Goal: Task Accomplishment & Management: Manage account settings

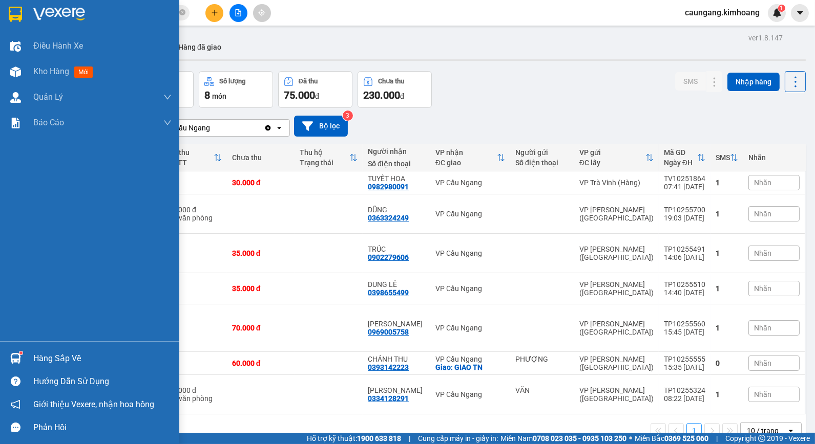
click at [58, 359] on div "Hàng sắp về" at bounding box center [102, 358] width 138 height 15
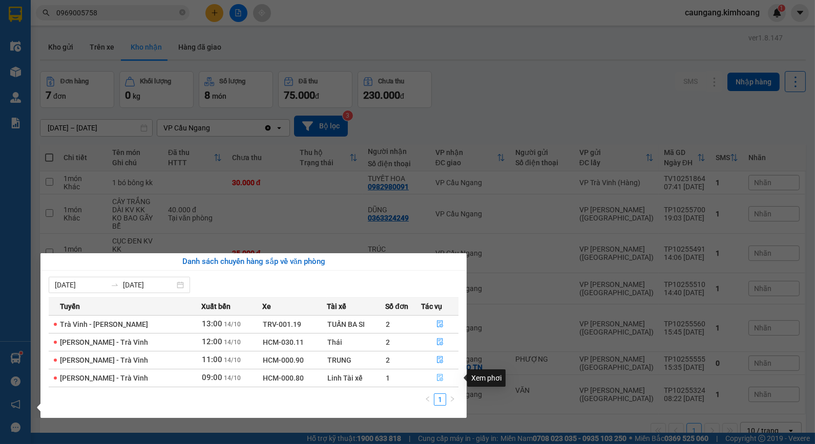
click at [439, 377] on icon "file-done" at bounding box center [439, 377] width 7 height 7
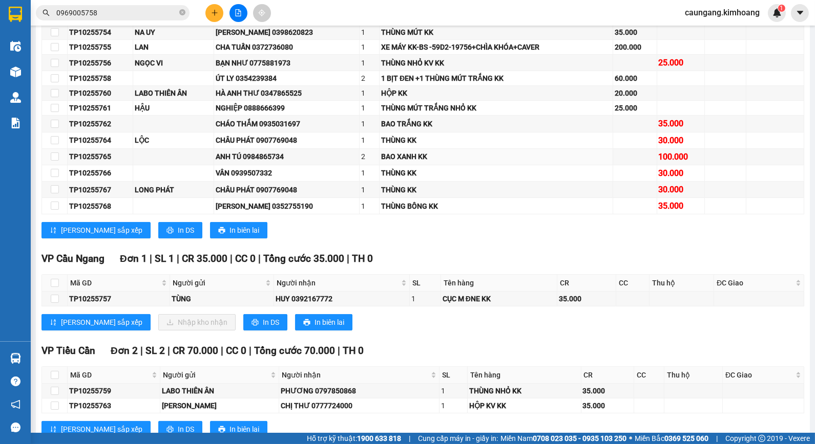
scroll to position [284, 0]
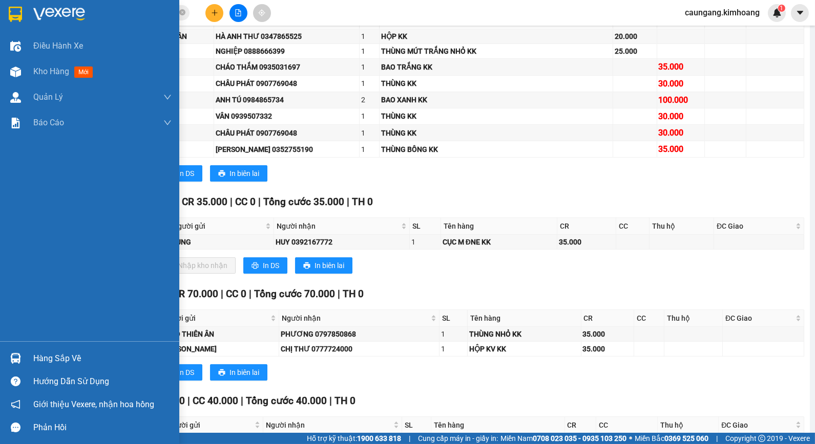
click at [34, 360] on div "Hàng sắp về" at bounding box center [102, 358] width 138 height 15
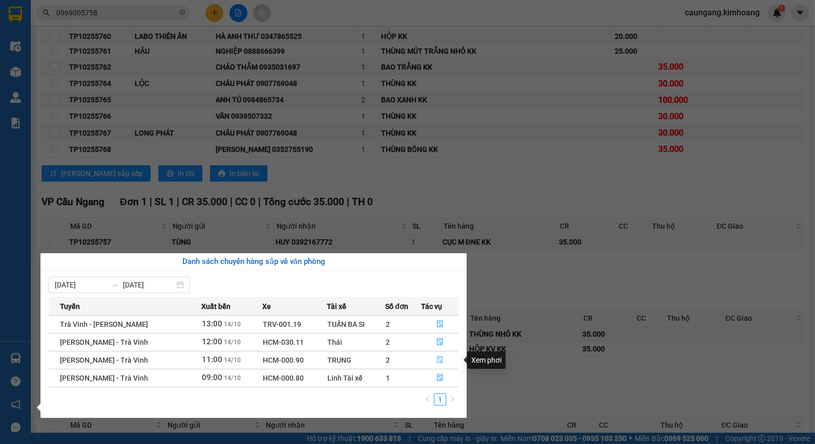
click at [437, 359] on icon "file-done" at bounding box center [440, 359] width 6 height 7
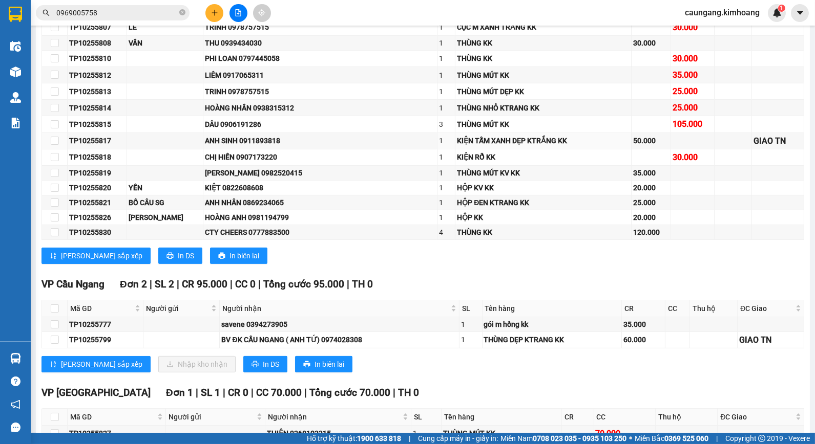
scroll to position [769, 0]
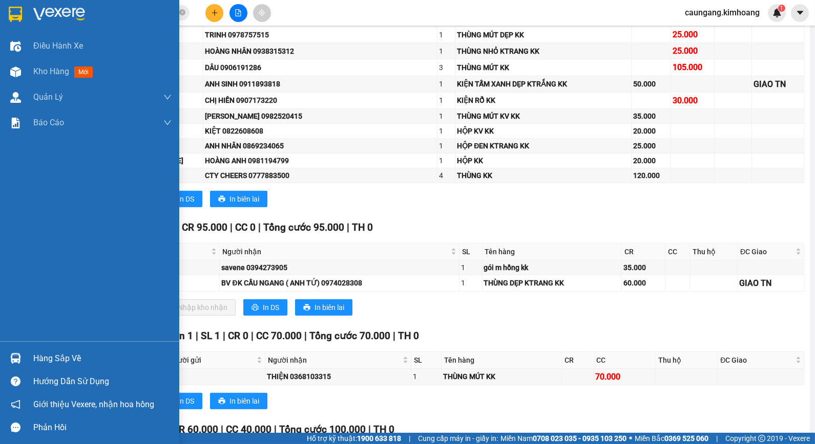
click at [55, 358] on div "Hàng sắp về" at bounding box center [102, 358] width 138 height 15
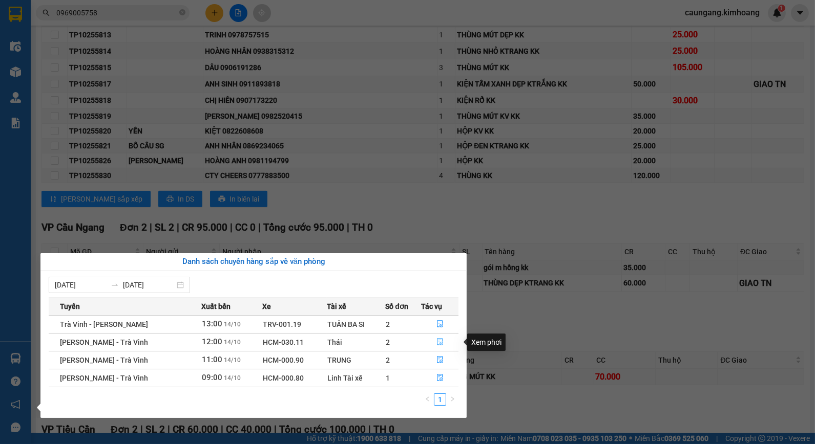
click at [436, 340] on icon "file-done" at bounding box center [439, 341] width 7 height 7
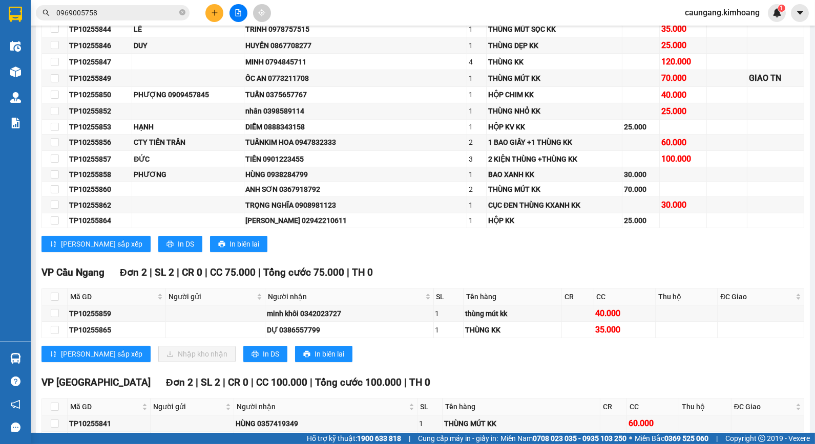
scroll to position [435, 0]
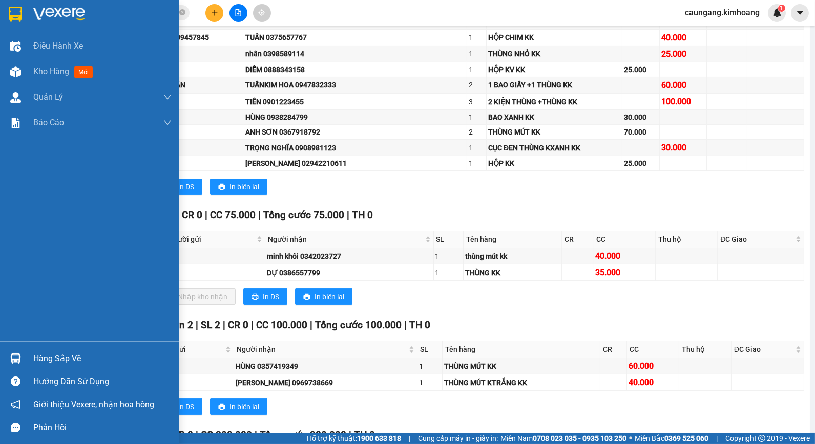
click at [44, 356] on div "Hàng sắp về" at bounding box center [102, 358] width 138 height 15
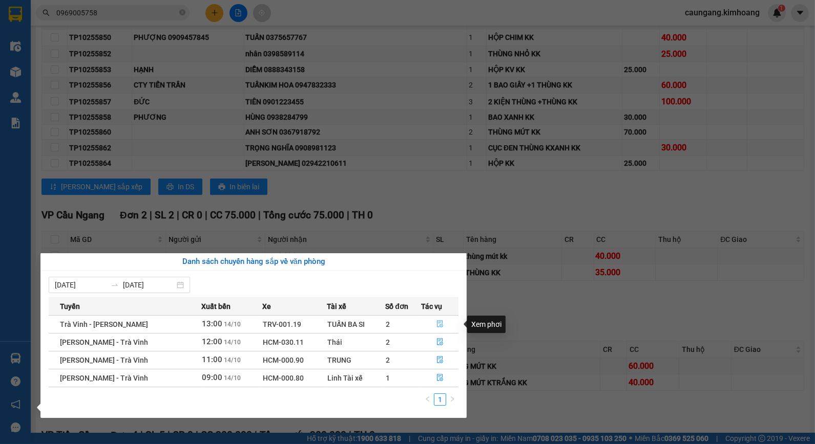
drag, startPoint x: 437, startPoint y: 324, endPoint x: 401, endPoint y: 334, distance: 37.6
click at [433, 328] on button "button" at bounding box center [439, 324] width 36 height 16
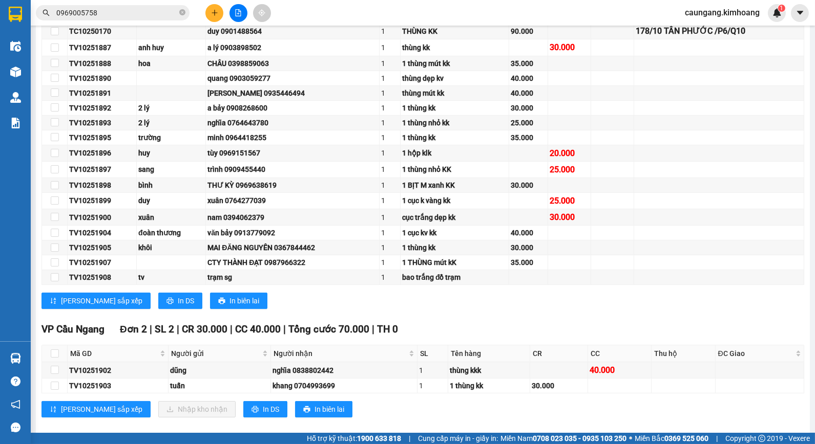
scroll to position [373, 0]
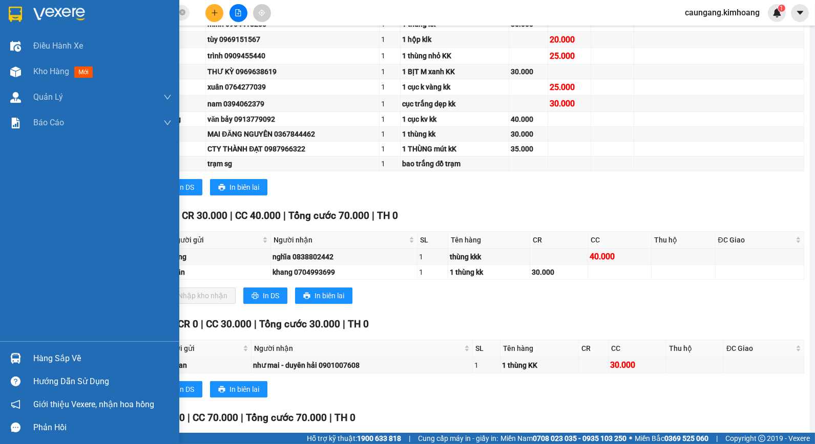
click at [47, 357] on div "Hàng sắp về" at bounding box center [102, 358] width 138 height 15
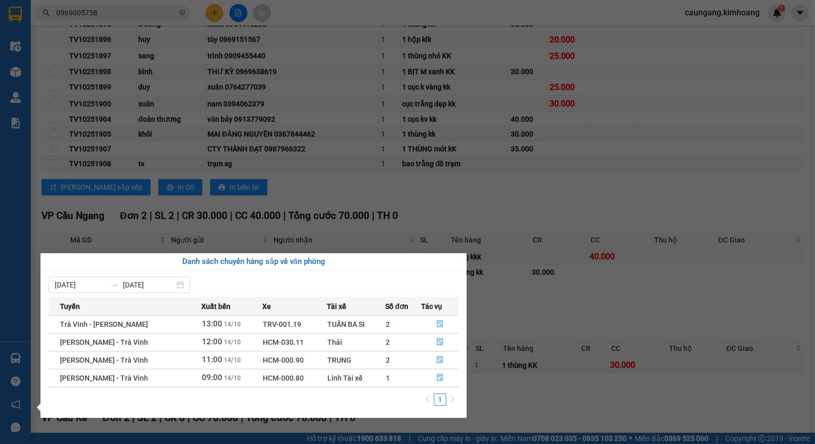
click at [338, 200] on section "Kết quả tìm kiếm ( 2 ) Bộ lọc Mã ĐH Trạng thái Món hàng Thu hộ Tổng cước Chưa c…" at bounding box center [407, 222] width 815 height 444
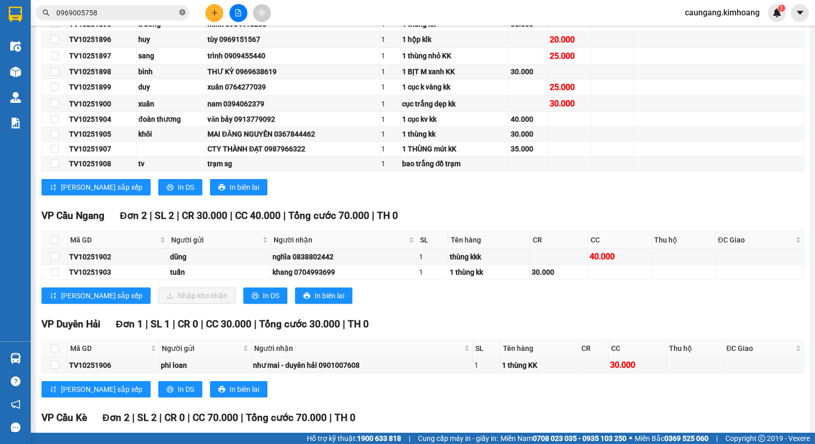
click at [181, 12] on icon "close-circle" at bounding box center [182, 12] width 6 height 6
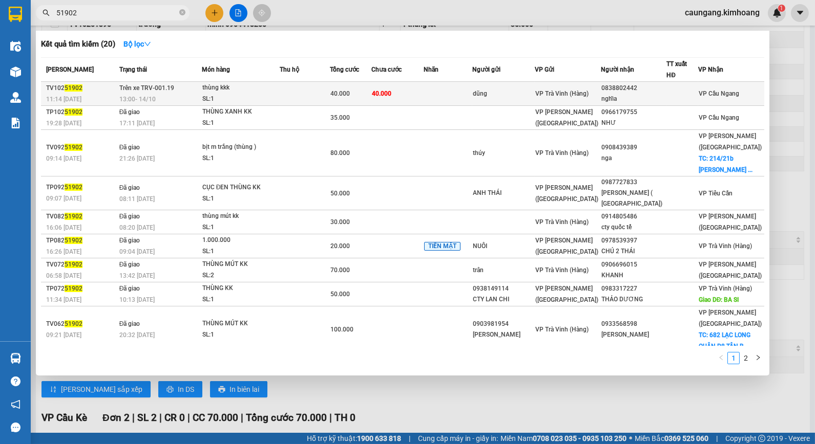
type input "51902"
click at [308, 93] on td at bounding box center [305, 94] width 51 height 24
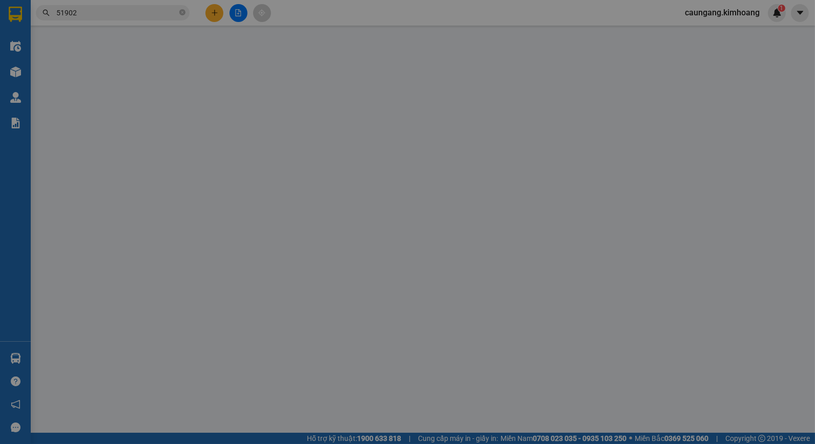
type input "dũng"
type input "0838802442"
type input "nghĩa"
type input "40.000"
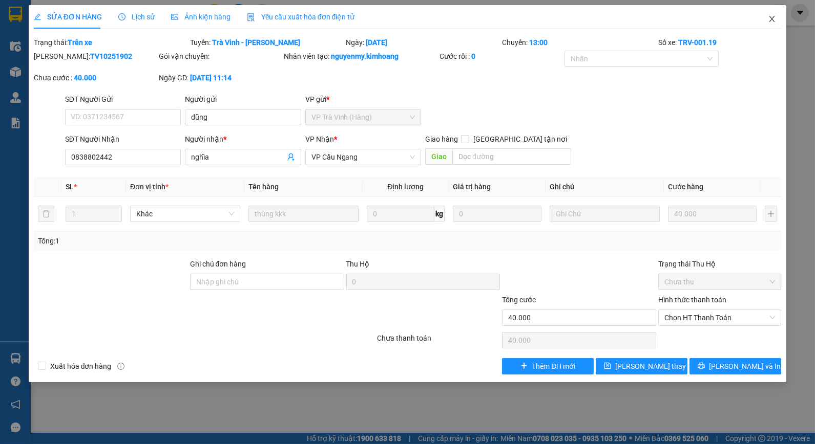
click at [770, 20] on icon "close" at bounding box center [772, 19] width 8 height 8
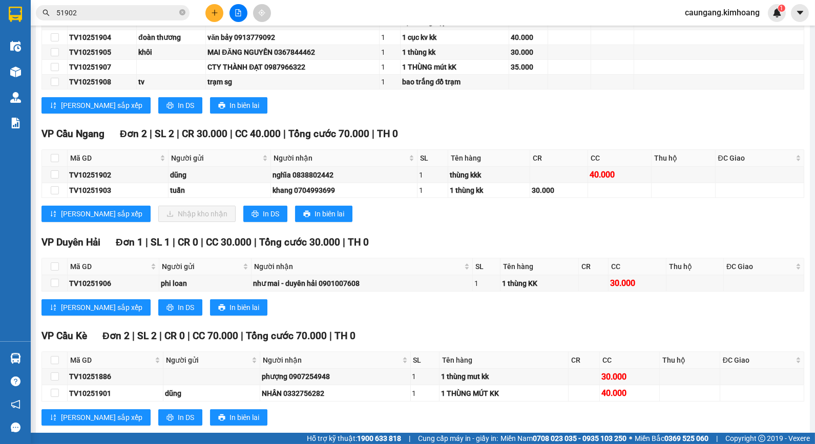
scroll to position [398, 0]
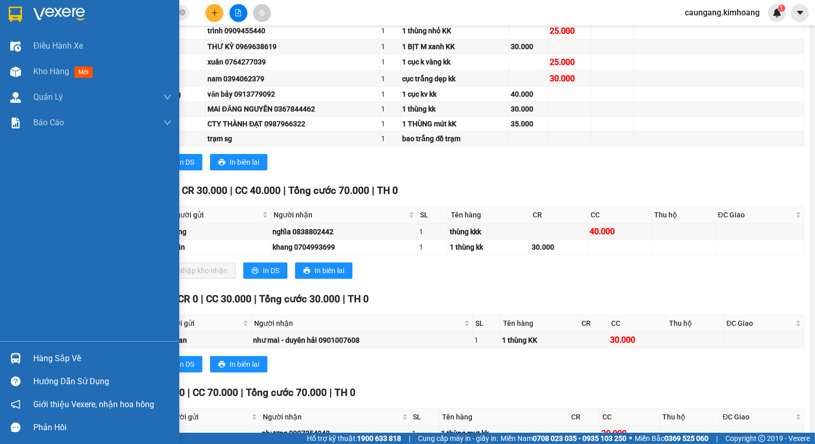
click at [49, 350] on div "Hàng sắp về" at bounding box center [89, 358] width 179 height 23
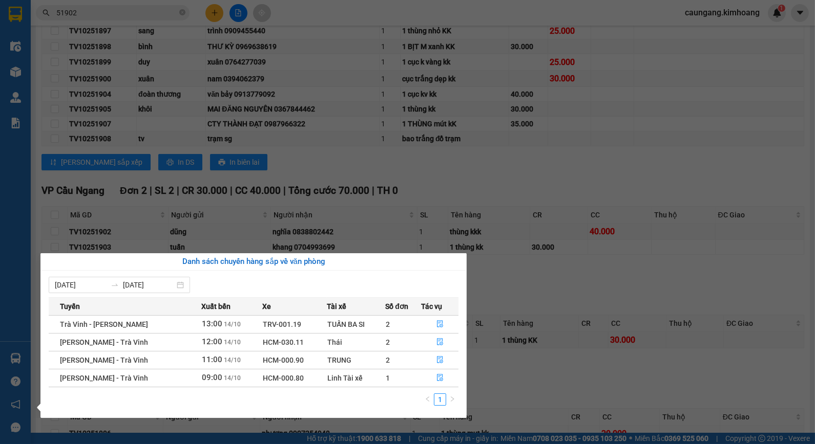
click at [539, 287] on section "Kết quả tìm kiếm ( 20 ) Bộ lọc Mã ĐH Trạng thái Món hàng Thu hộ Tổng cước Chưa …" at bounding box center [407, 222] width 815 height 444
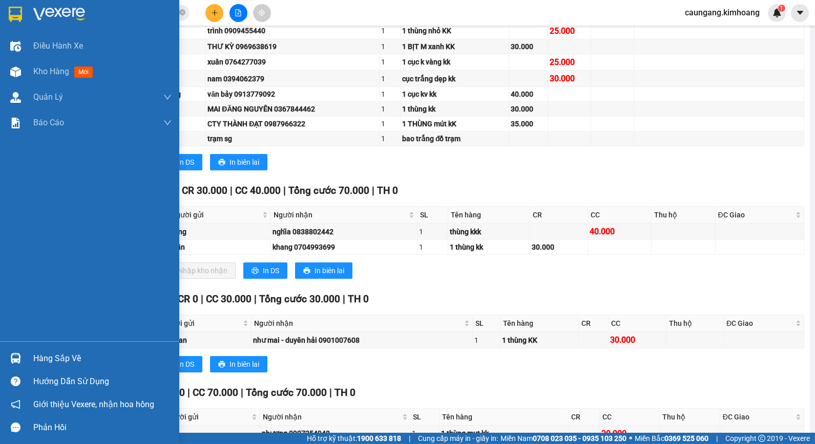
click at [37, 361] on div "Hàng sắp về" at bounding box center [102, 358] width 138 height 15
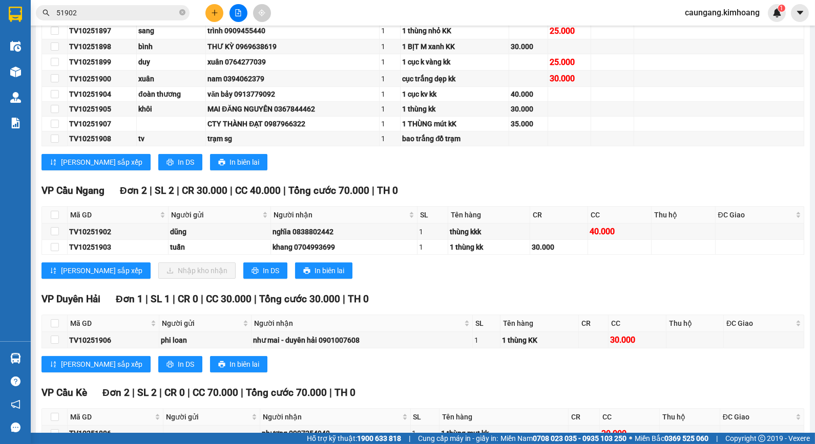
click at [518, 274] on section "Kết quả tìm kiếm ( 20 ) Bộ lọc Mã ĐH Trạng thái Món hàng Thu hộ Tổng cước Chưa …" at bounding box center [407, 222] width 815 height 444
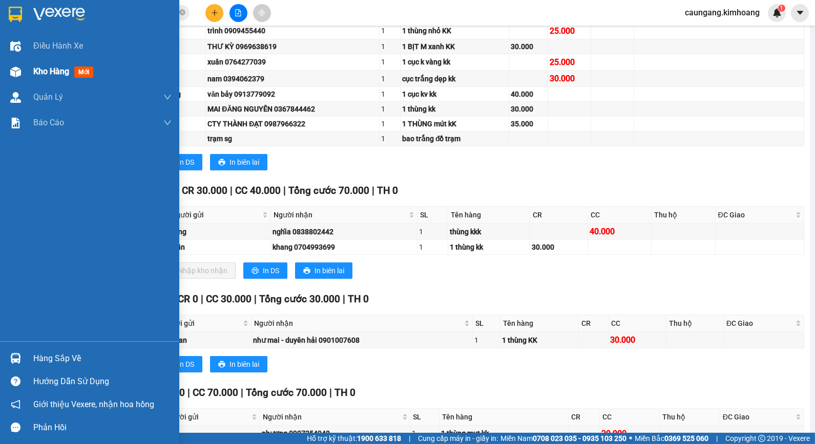
click at [32, 75] on div "Kho hàng mới" at bounding box center [89, 72] width 179 height 26
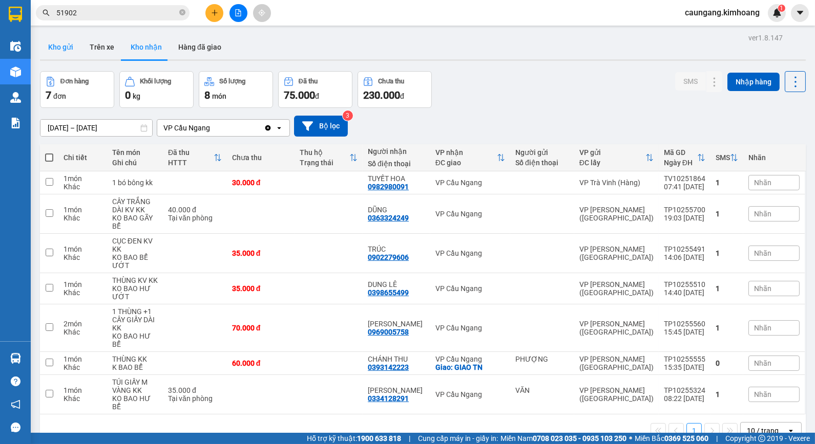
click at [52, 54] on button "Kho gửi" at bounding box center [60, 47] width 41 height 25
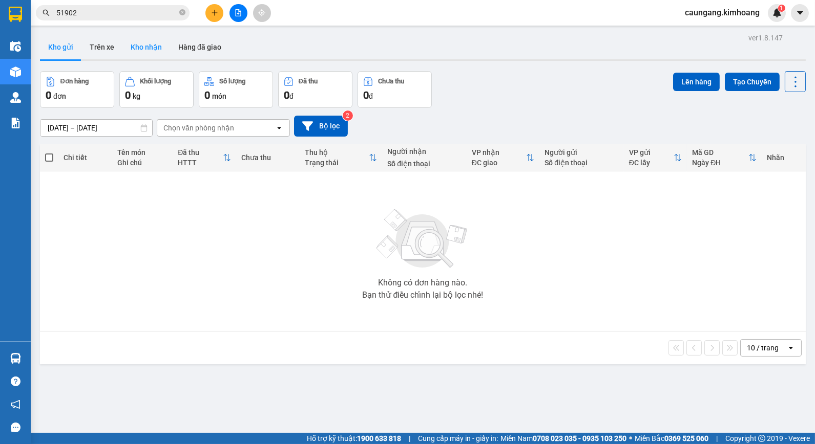
click at [141, 41] on button "Kho nhận" at bounding box center [146, 47] width 48 height 25
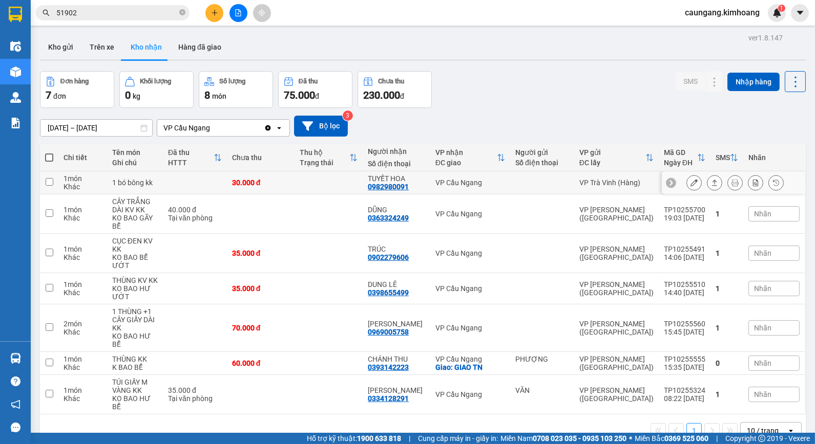
scroll to position [47, 0]
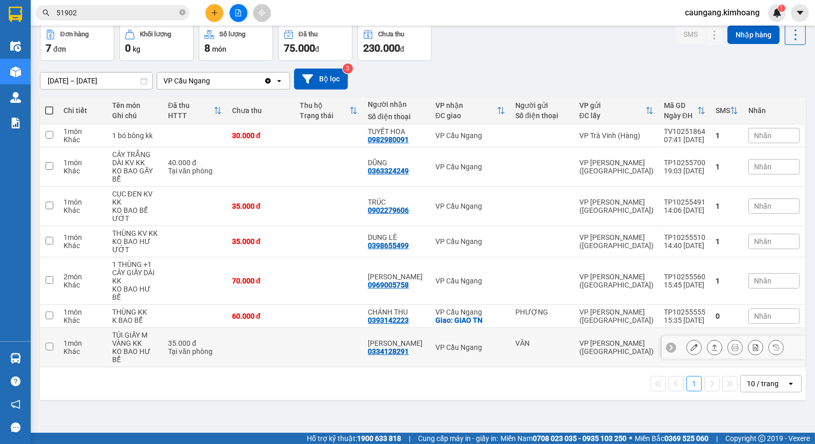
click at [395, 348] on div "0334128291" at bounding box center [388, 352] width 41 height 8
click at [392, 348] on div "0334128291" at bounding box center [388, 352] width 41 height 8
drag, startPoint x: 390, startPoint y: 341, endPoint x: 401, endPoint y: 340, distance: 10.8
click at [401, 348] on div "0334128291" at bounding box center [388, 352] width 41 height 8
drag, startPoint x: 484, startPoint y: 334, endPoint x: 647, endPoint y: 331, distance: 163.4
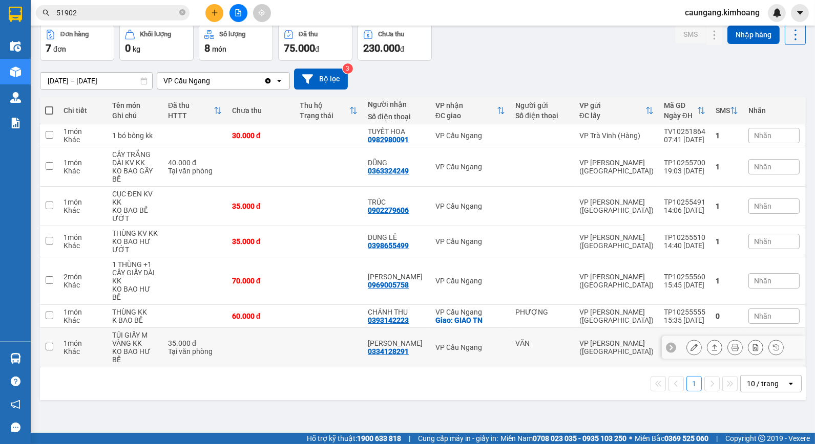
click at [485, 344] on div "VP Cầu Ngang" at bounding box center [470, 348] width 70 height 8
checkbox input "true"
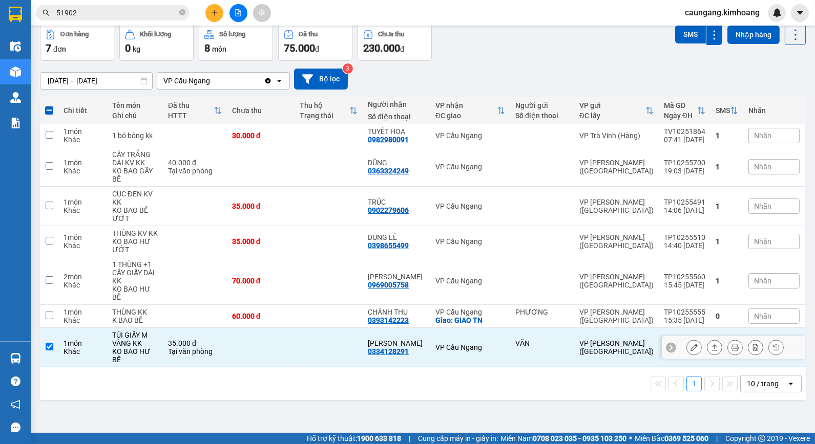
click at [690, 344] on icon at bounding box center [693, 347] width 7 height 7
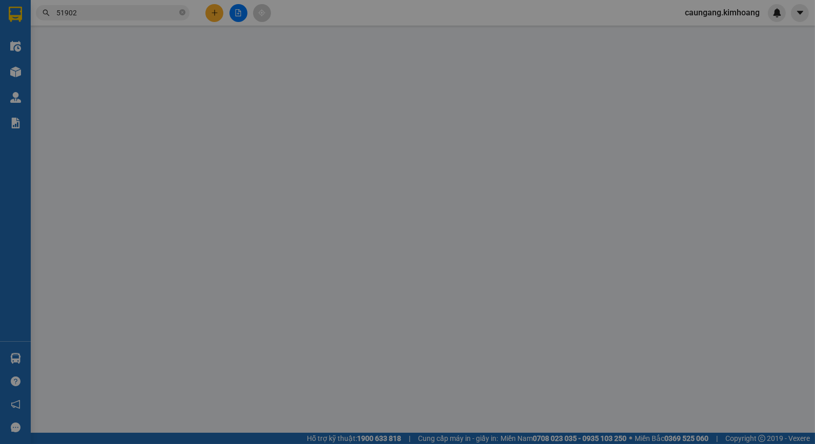
type input "VĂN"
type input "0334128291"
type input "[PERSON_NAME]"
type input "35.000"
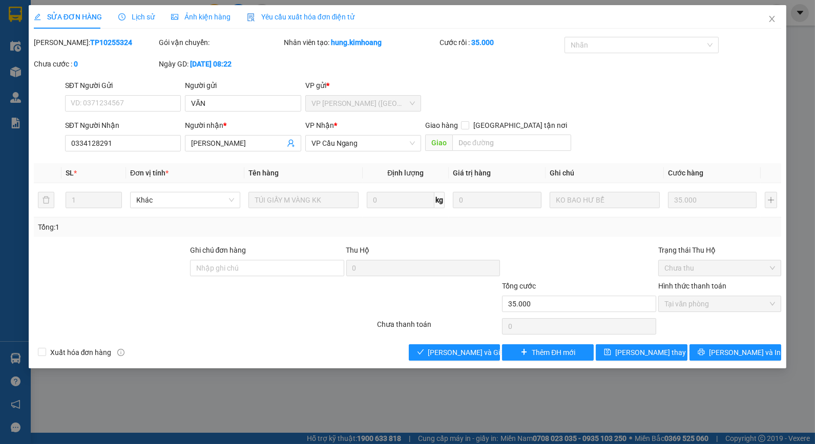
click at [137, 16] on span "Lịch sử" at bounding box center [136, 17] width 36 height 8
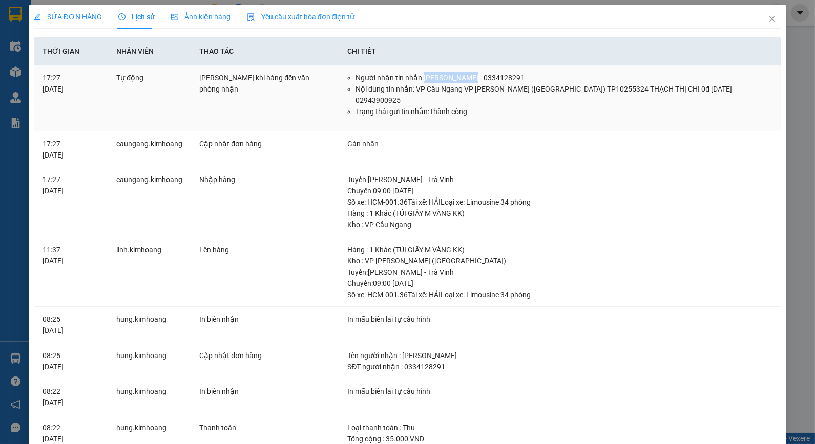
drag, startPoint x: 420, startPoint y: 77, endPoint x: 469, endPoint y: 79, distance: 48.7
click at [469, 79] on li "Người nhận tin nhắn: [PERSON_NAME] - 0334128291" at bounding box center [563, 77] width 417 height 11
click at [769, 18] on icon "close" at bounding box center [772, 19] width 6 height 6
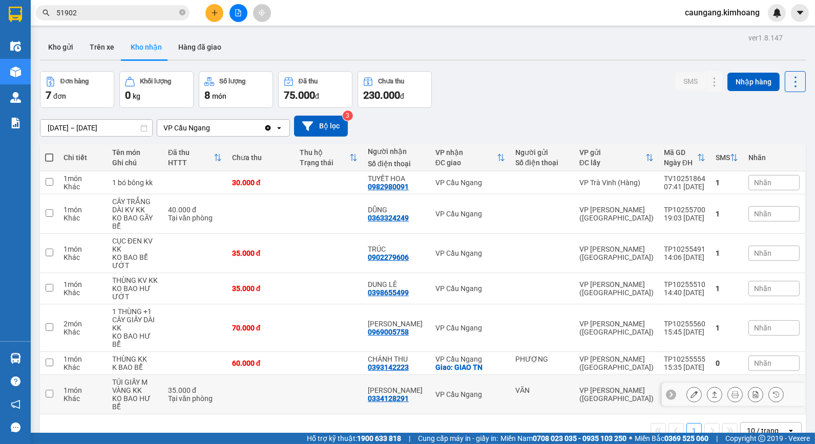
click at [463, 391] on div "VP Cầu Ngang" at bounding box center [470, 395] width 70 height 8
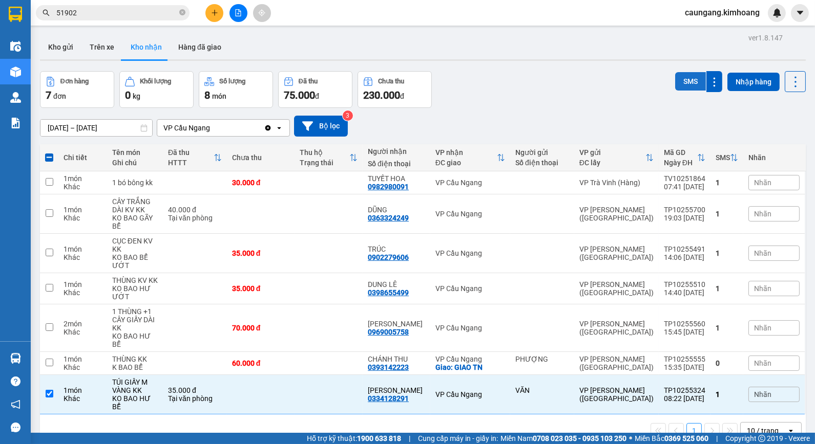
click at [682, 83] on button "SMS" at bounding box center [690, 81] width 31 height 18
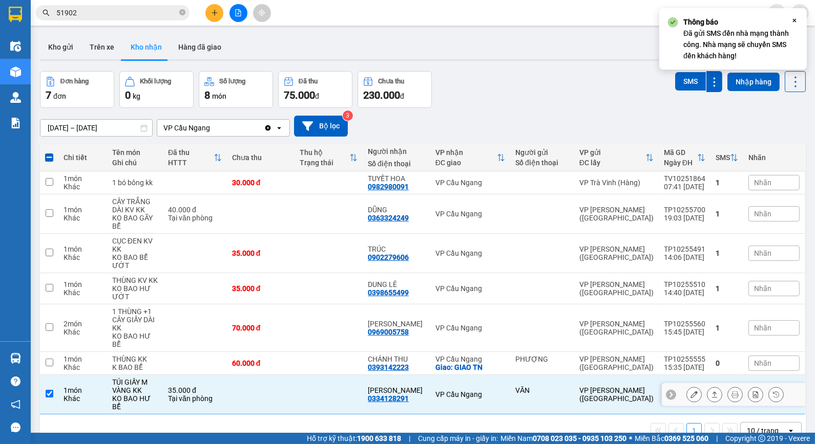
click at [497, 391] on div "VP Cầu Ngang" at bounding box center [470, 395] width 70 height 8
checkbox input "false"
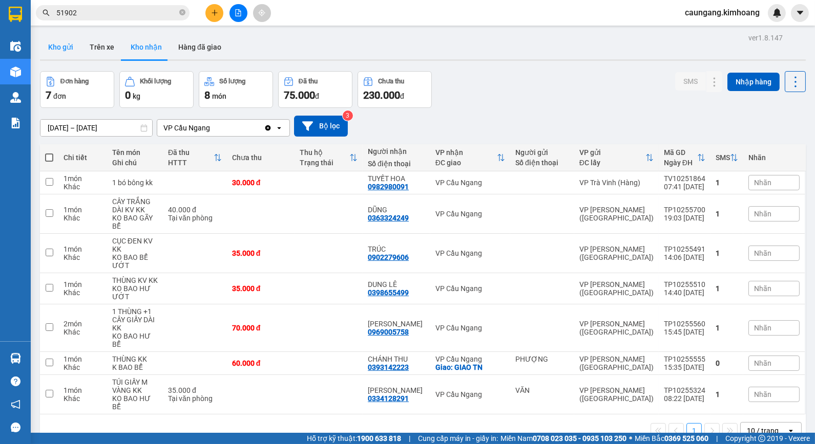
click at [65, 45] on button "Kho gửi" at bounding box center [60, 47] width 41 height 25
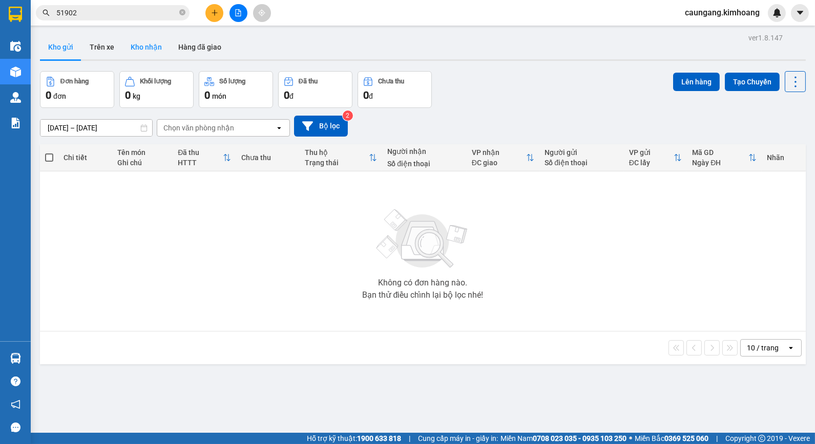
click at [144, 43] on button "Kho nhận" at bounding box center [146, 47] width 48 height 25
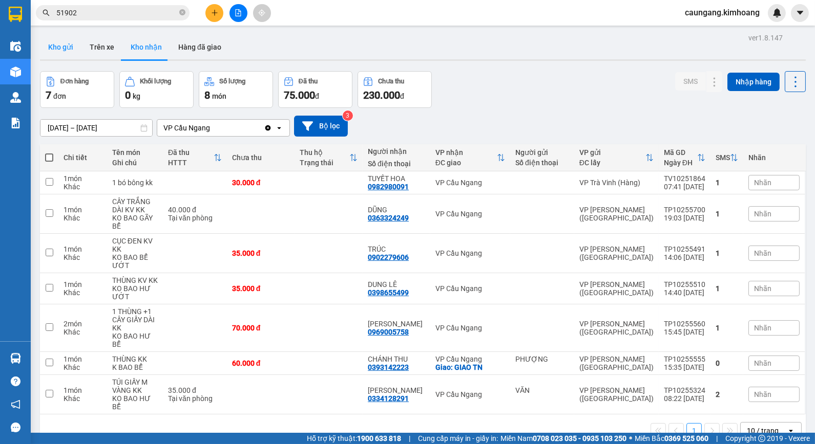
click at [64, 44] on button "Kho gửi" at bounding box center [60, 47] width 41 height 25
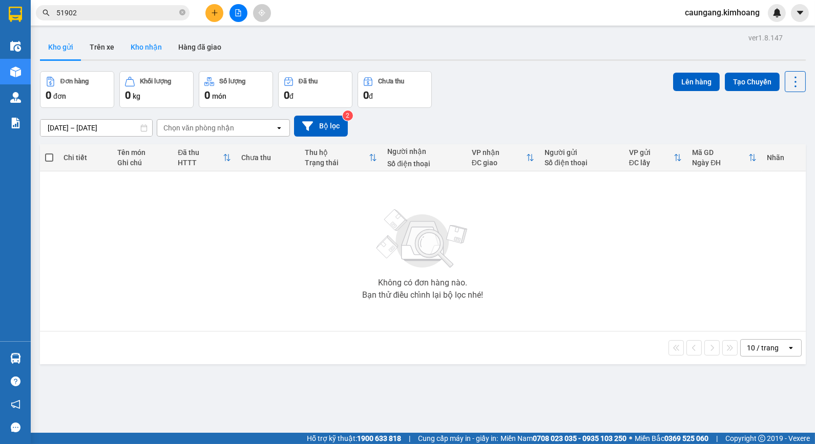
click at [149, 46] on button "Kho nhận" at bounding box center [146, 47] width 48 height 25
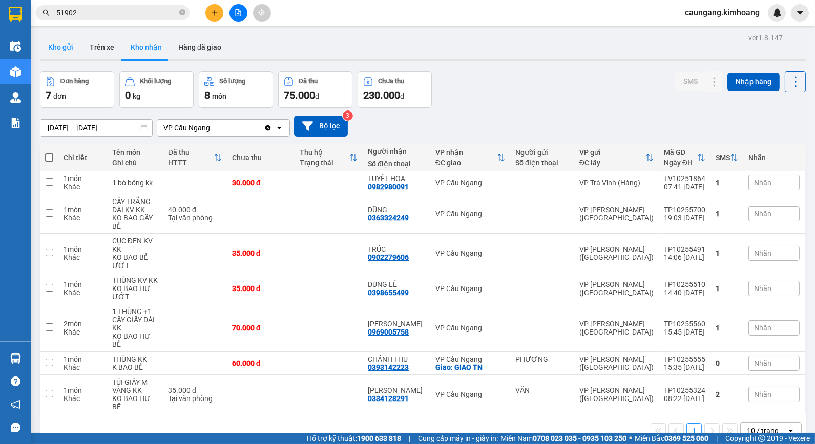
click at [61, 47] on button "Kho gửi" at bounding box center [60, 47] width 41 height 25
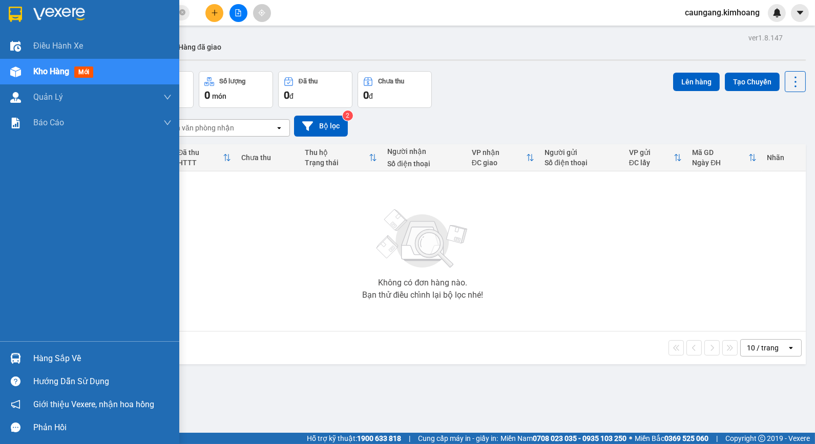
click at [48, 357] on div "Hàng sắp về" at bounding box center [102, 358] width 138 height 15
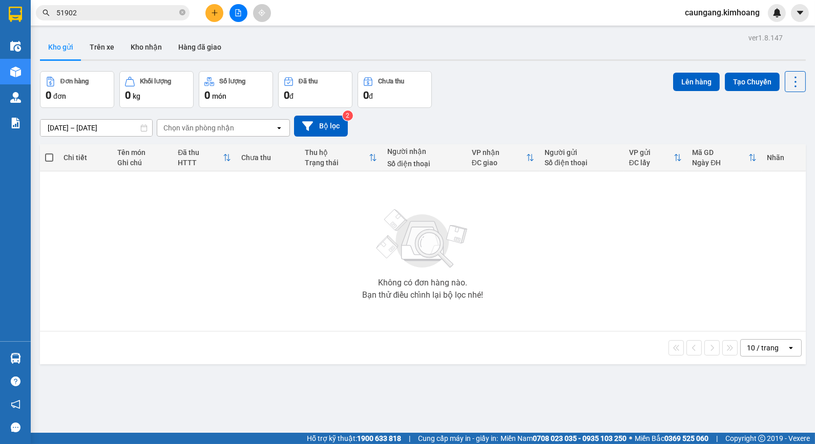
click at [505, 297] on section "Kết quả tìm kiếm ( 20 ) Bộ lọc Mã ĐH Trạng thái Món hàng Thu hộ Tổng cước Chưa …" at bounding box center [407, 222] width 815 height 444
click at [146, 41] on button "Kho nhận" at bounding box center [146, 47] width 48 height 25
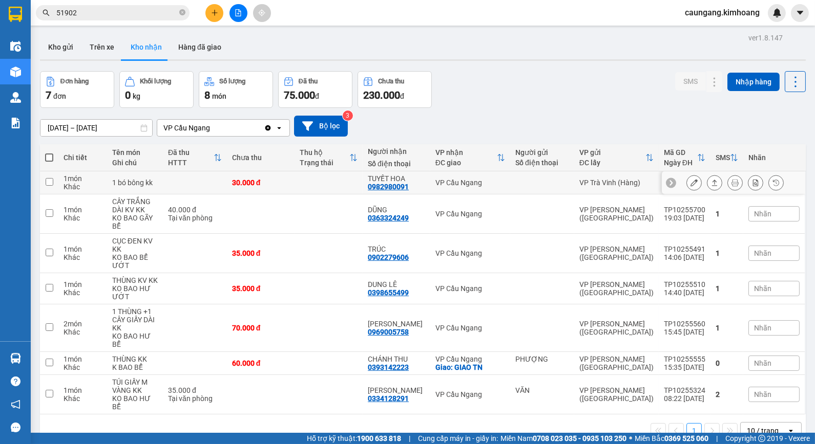
click at [533, 183] on div at bounding box center [542, 183] width 54 height 8
checkbox input "true"
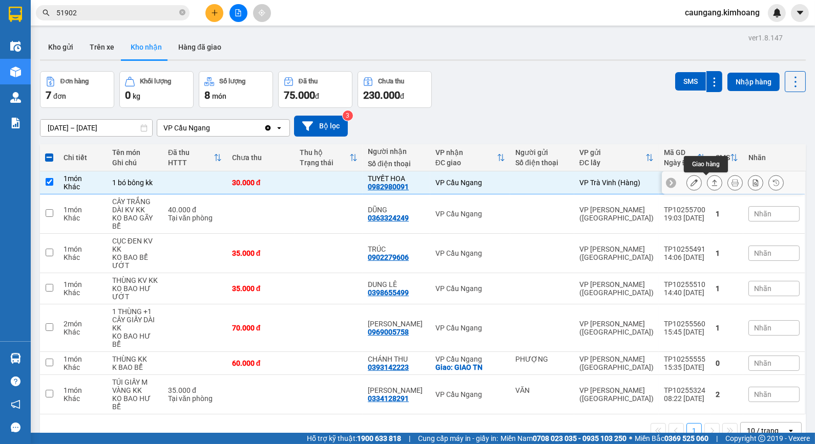
click at [690, 180] on icon at bounding box center [693, 182] width 7 height 7
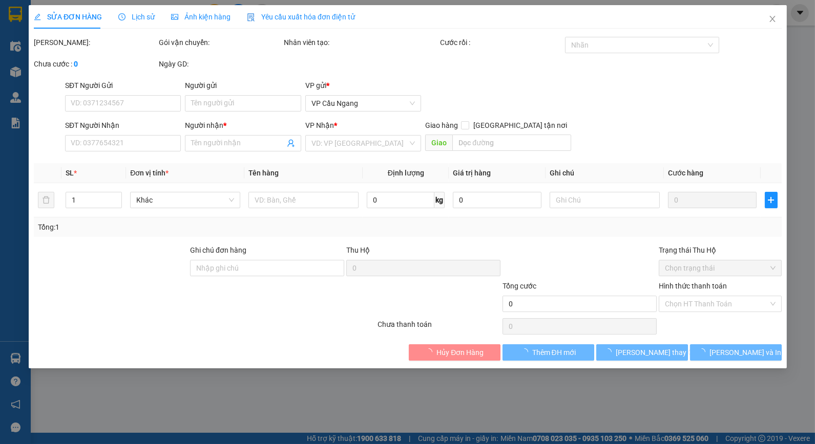
type input "0982980091"
type input "TUYẾT HOA"
type input "30.000"
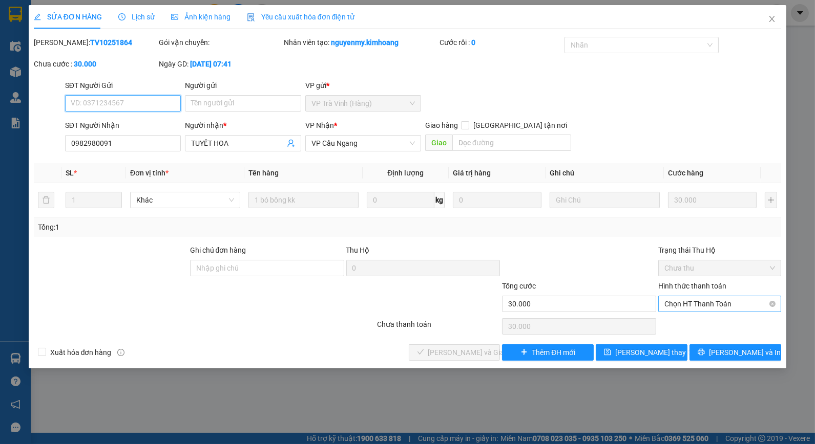
drag, startPoint x: 707, startPoint y: 304, endPoint x: 705, endPoint y: 309, distance: 5.8
click at [707, 304] on span "Chọn HT Thanh Toán" at bounding box center [719, 303] width 111 height 15
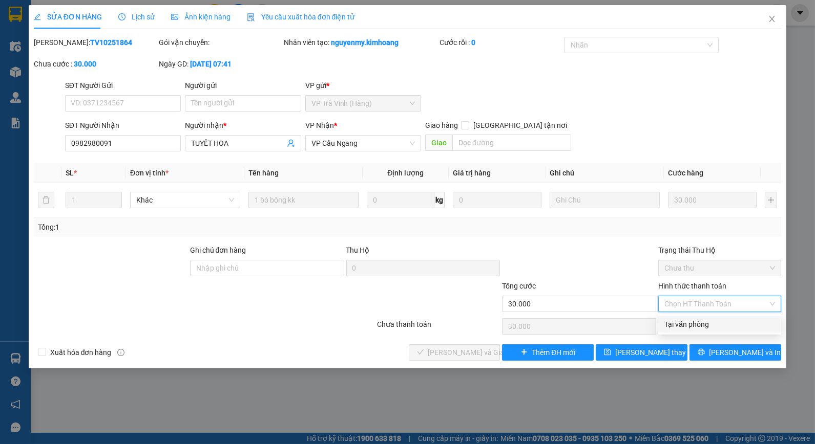
drag, startPoint x: 705, startPoint y: 322, endPoint x: 701, endPoint y: 325, distance: 5.5
click at [702, 324] on div "Tại văn phòng" at bounding box center [719, 324] width 111 height 11
type input "0"
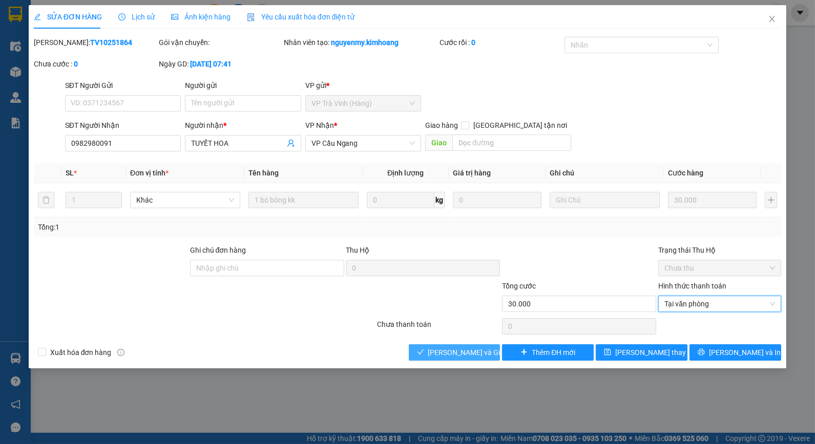
click at [486, 349] on span "[PERSON_NAME] và Giao hàng" at bounding box center [477, 352] width 98 height 11
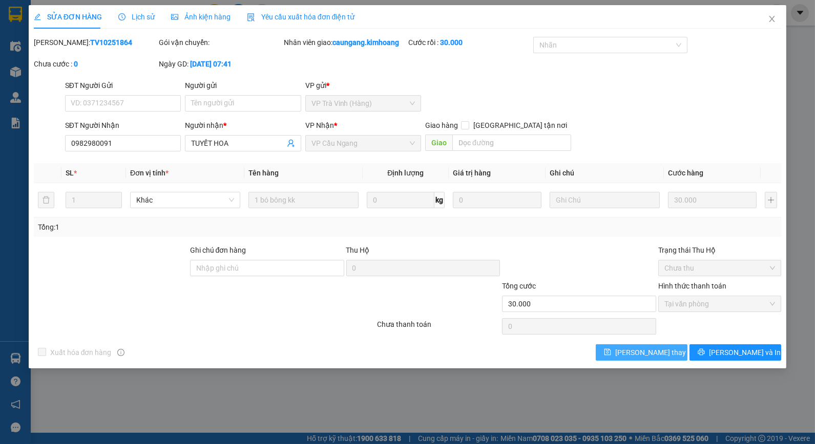
click at [671, 355] on button "[PERSON_NAME] thay đổi" at bounding box center [642, 353] width 92 height 16
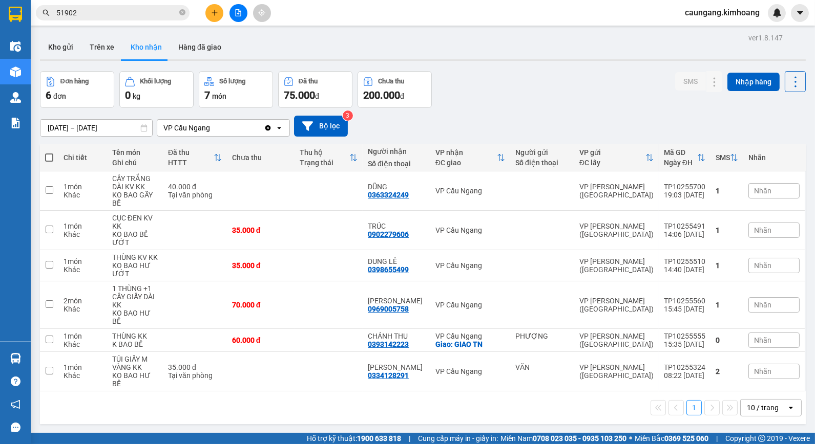
click at [505, 72] on div "Đơn hàng 6 đơn Khối lượng 0 kg Số lượng 7 món Đã thu 75.000 đ Chưa thu 200.000 …" at bounding box center [423, 89] width 766 height 37
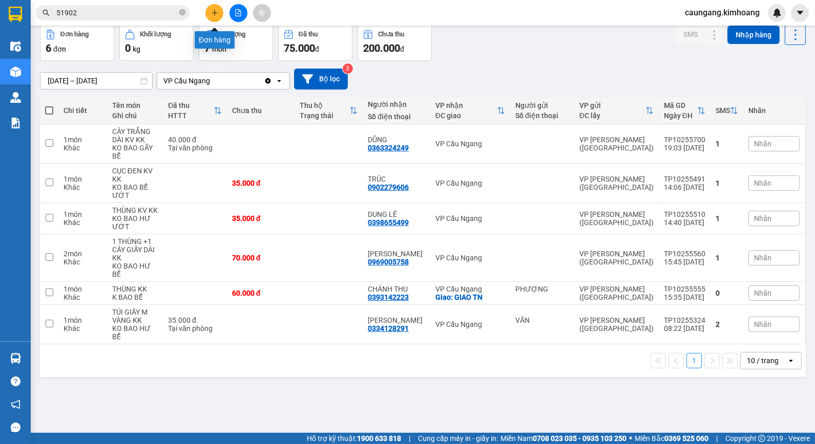
click at [217, 11] on icon "plus" at bounding box center [214, 12] width 7 height 7
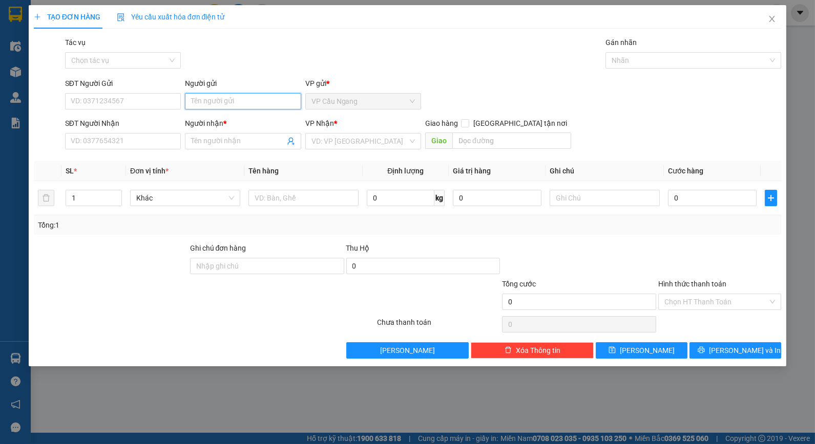
click at [261, 105] on input "Người gửi" at bounding box center [243, 101] width 116 height 16
click at [702, 205] on input "0" at bounding box center [712, 198] width 89 height 16
type input "3"
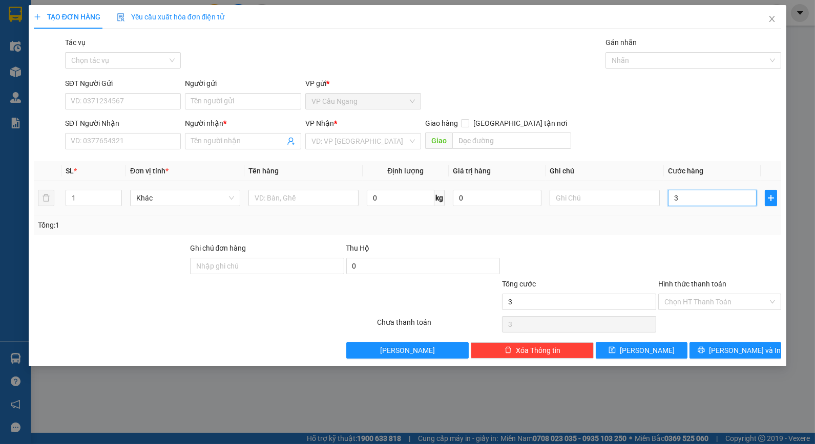
type input "30"
drag, startPoint x: 685, startPoint y: 200, endPoint x: 671, endPoint y: 203, distance: 14.1
click at [671, 203] on input "30" at bounding box center [712, 198] width 89 height 16
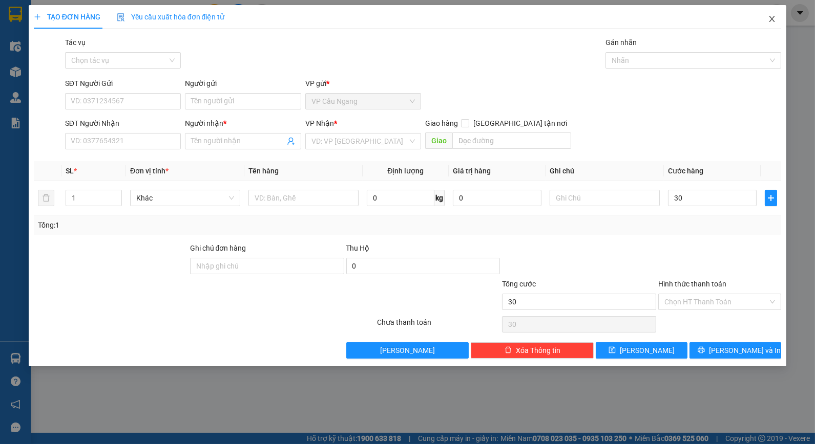
type input "30.000"
click at [770, 19] on icon "close" at bounding box center [772, 19] width 8 height 8
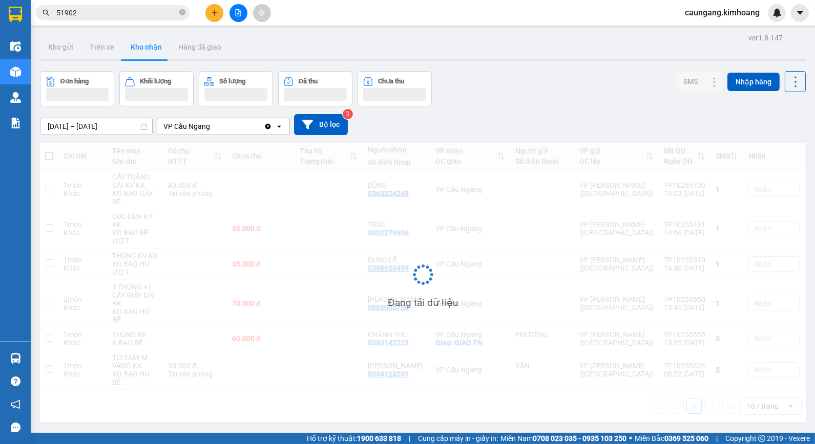
click at [181, 12] on icon "close-circle" at bounding box center [182, 12] width 6 height 6
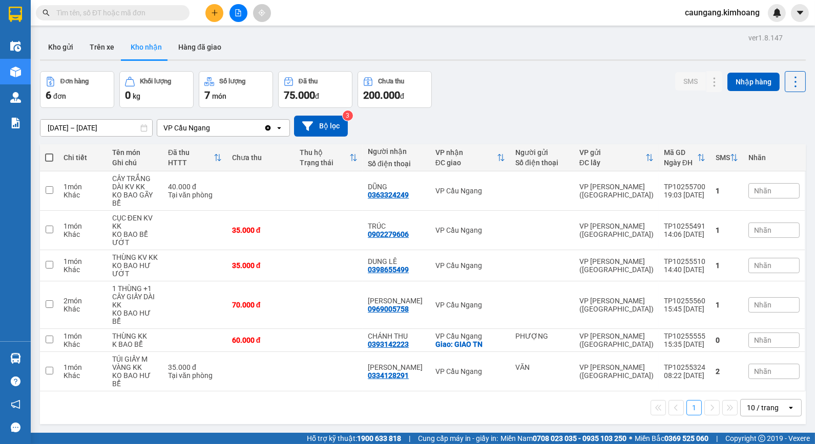
click at [168, 12] on input "text" at bounding box center [116, 12] width 121 height 11
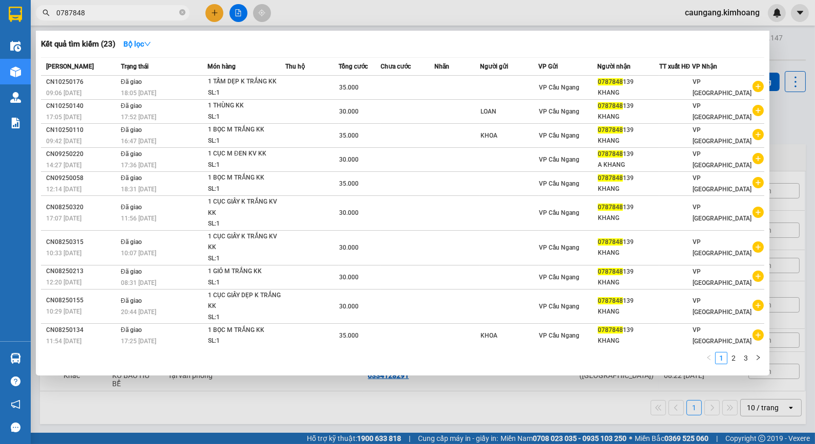
type input "0787848"
click at [212, 15] on div at bounding box center [407, 222] width 815 height 444
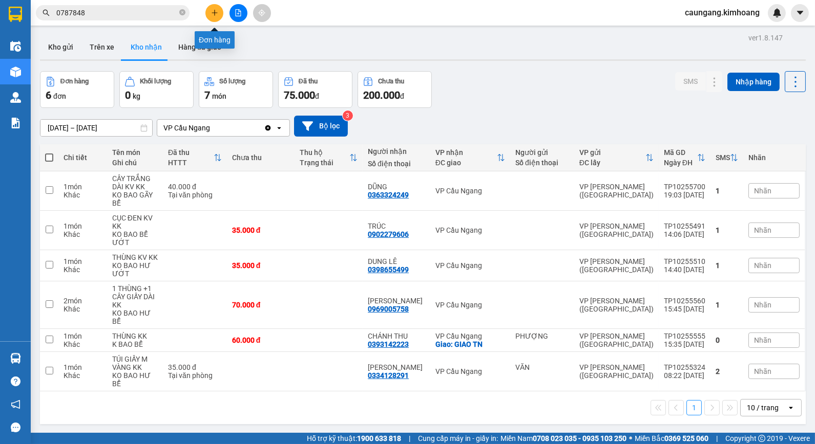
click at [211, 6] on button at bounding box center [214, 13] width 18 height 18
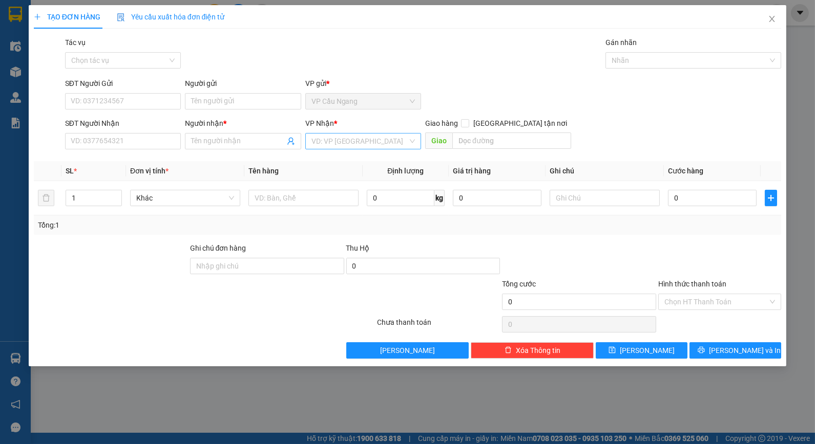
click at [372, 139] on input "search" at bounding box center [359, 141] width 96 height 15
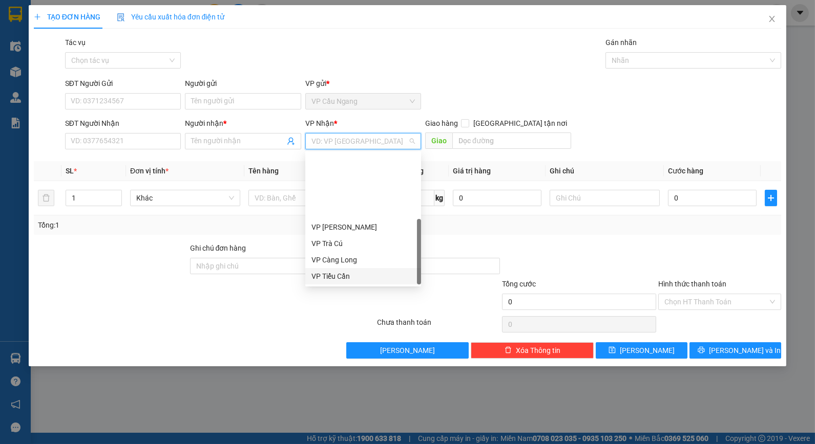
scroll to position [82, 0]
click at [346, 242] on div "VP [GEOGRAPHIC_DATA]" at bounding box center [362, 243] width 103 height 11
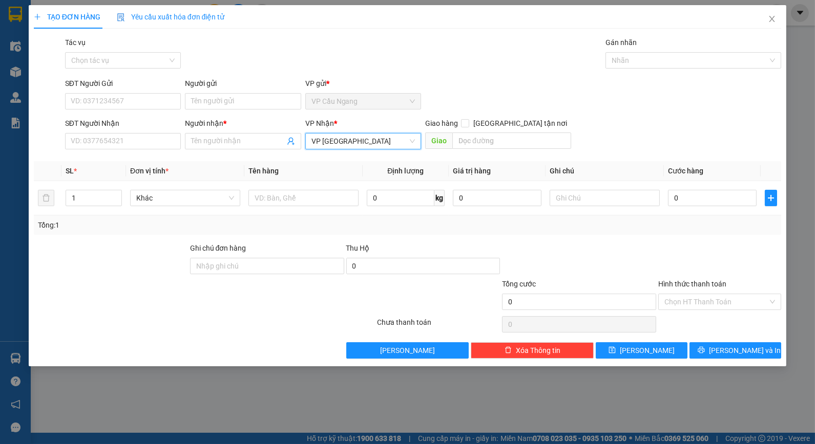
click at [493, 57] on div "Tác vụ Chọn tác vụ Gán nhãn Nhãn" at bounding box center [423, 55] width 720 height 36
click at [318, 199] on input "text" at bounding box center [303, 198] width 110 height 16
type input "1 CỤC TRẮNG KV KK"
click at [668, 227] on div "Tổng: 1" at bounding box center [407, 225] width 739 height 11
click at [692, 203] on input "0" at bounding box center [712, 198] width 89 height 16
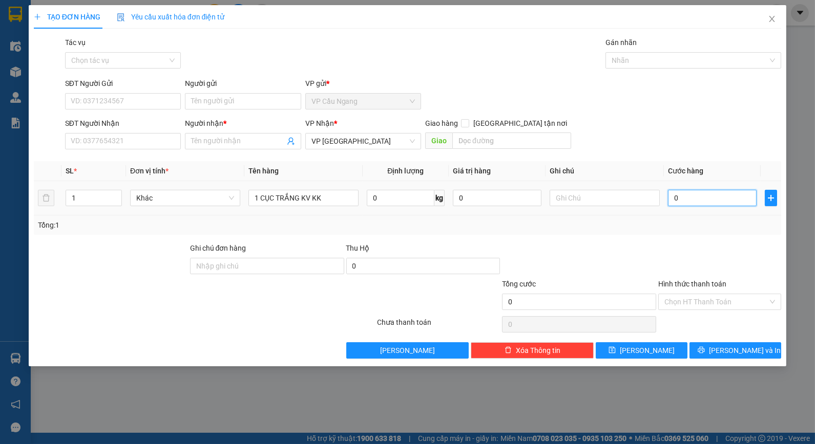
type input "3"
type input "30"
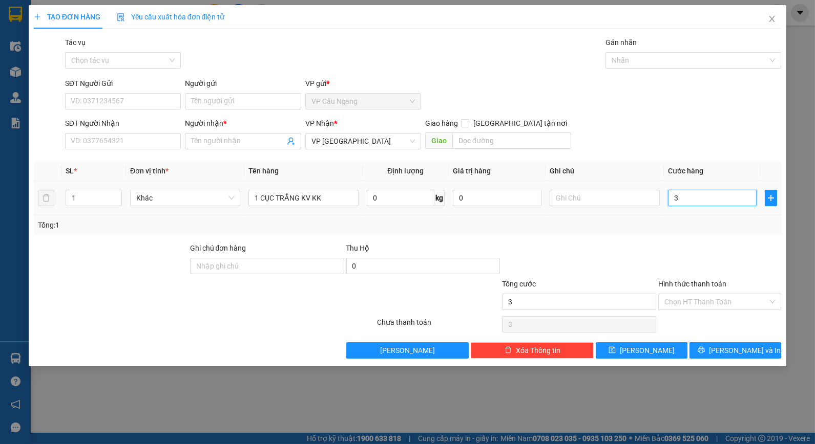
type input "30"
click at [652, 222] on div "Tổng: 1" at bounding box center [407, 225] width 739 height 11
type input "30.000"
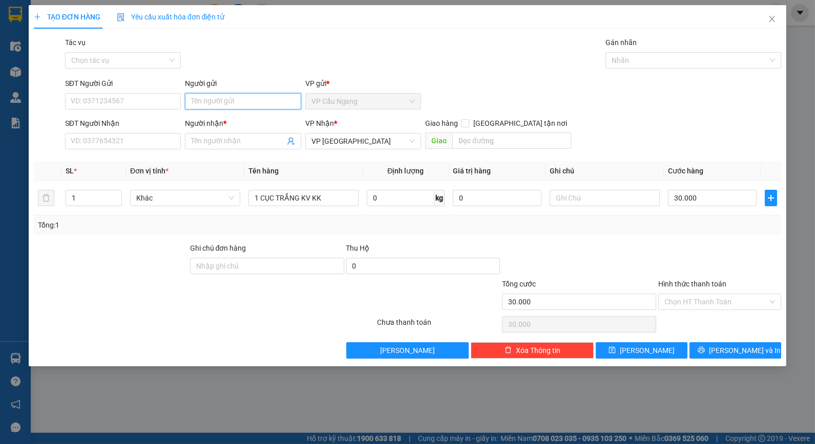
click at [234, 100] on input "Người gửi" at bounding box center [243, 101] width 116 height 16
click at [248, 79] on div "Người gửi" at bounding box center [243, 83] width 116 height 11
click at [248, 93] on input "Người gửi" at bounding box center [243, 101] width 116 height 16
click at [224, 145] on input "Người nhận *" at bounding box center [237, 141] width 93 height 11
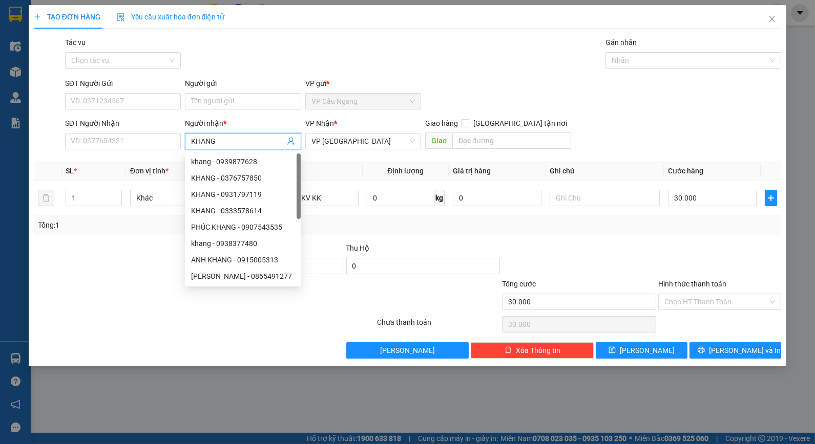
type input "KHANG"
click at [251, 72] on div "Tác vụ Chọn tác vụ Gán nhãn Nhãn" at bounding box center [423, 55] width 720 height 36
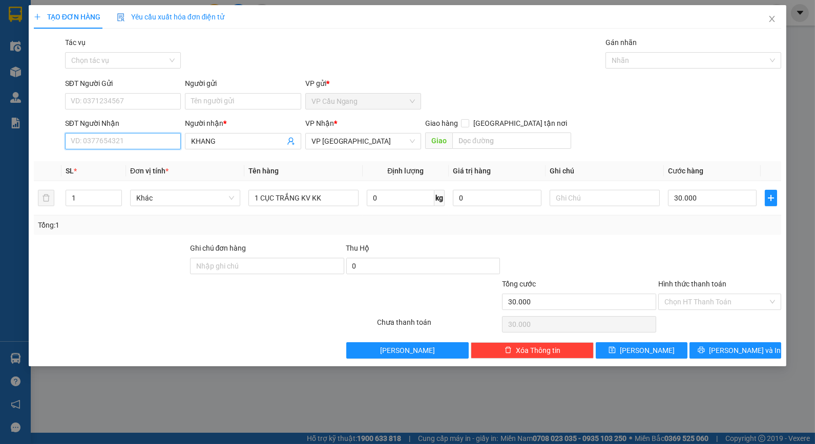
click at [154, 139] on input "SĐT Người Nhận" at bounding box center [123, 141] width 116 height 16
click at [157, 159] on div "0787848139 - KHANG" at bounding box center [122, 161] width 103 height 11
type input "0787848139"
type input "35.000"
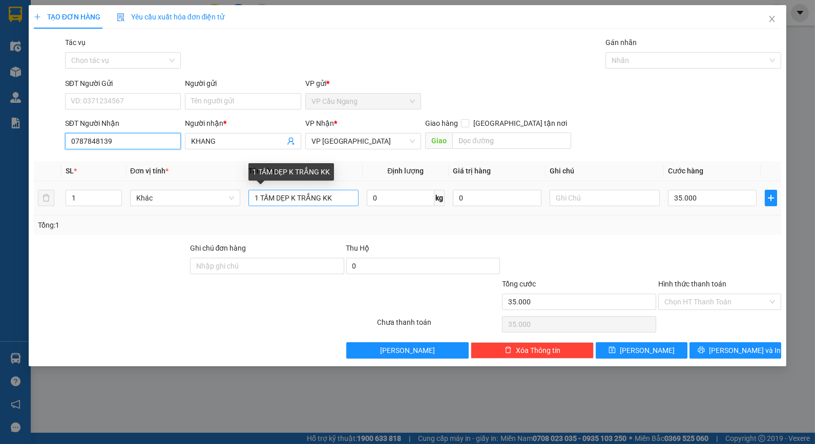
type input "0787848139"
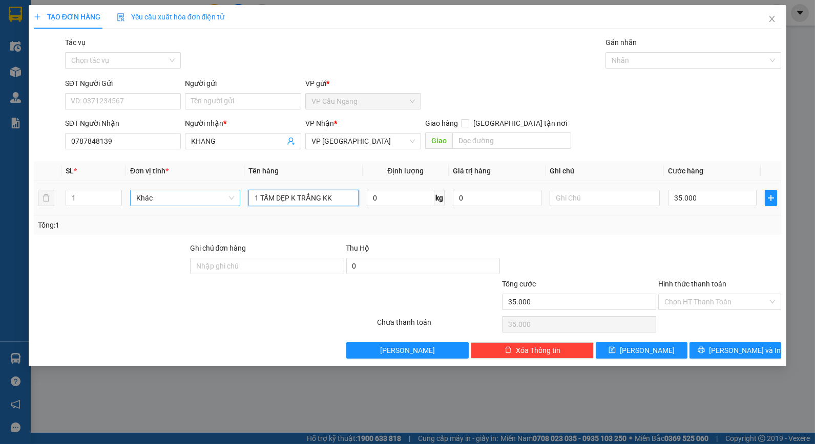
drag, startPoint x: 338, startPoint y: 197, endPoint x: 210, endPoint y: 202, distance: 127.6
click at [210, 202] on tr "1 Khác 1 TẤM DẸP K TRẮNG KK 0 kg 0 35.000" at bounding box center [408, 198] width 748 height 34
type input "1 CỤC TRẮNG KV KK"
click at [702, 228] on div "Tổng: 1" at bounding box center [407, 225] width 739 height 11
type input "3"
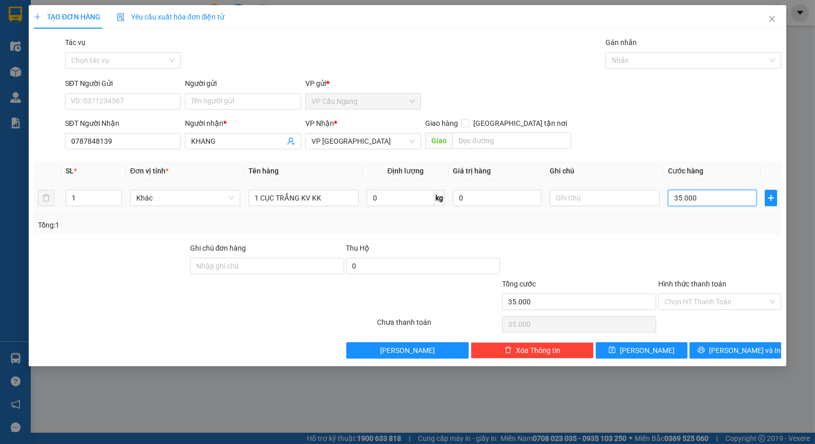
type input "3"
type input "30"
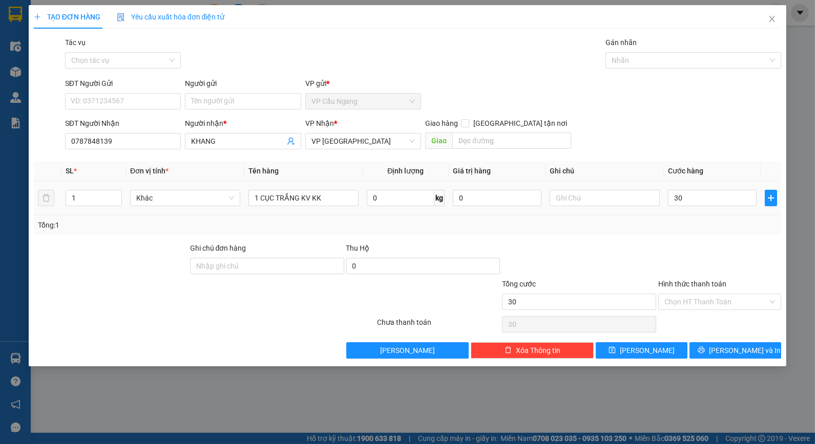
type input "30.000"
click at [660, 231] on div "Tổng: 1" at bounding box center [408, 225] width 748 height 19
click at [659, 129] on div "SĐT Người Nhận 0787848139 Người nhận * KHANG VP Nhận * VP Bình [GEOGRAPHIC_DATA…" at bounding box center [423, 136] width 720 height 36
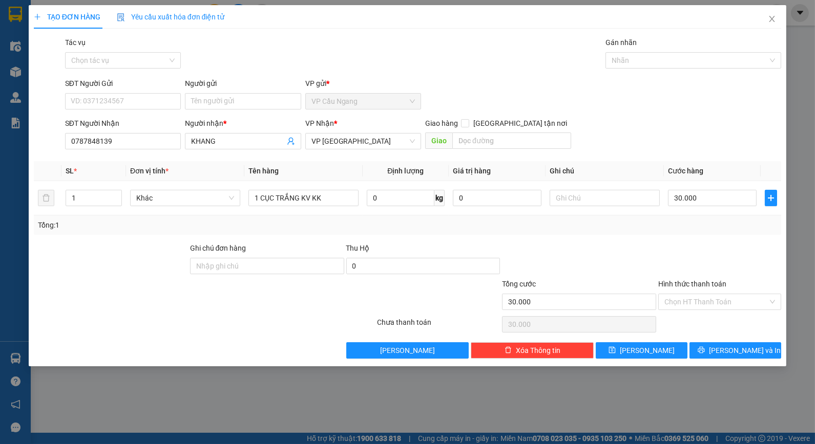
click at [654, 259] on div at bounding box center [579, 261] width 156 height 36
click at [713, 346] on button "[PERSON_NAME] và In" at bounding box center [735, 351] width 92 height 16
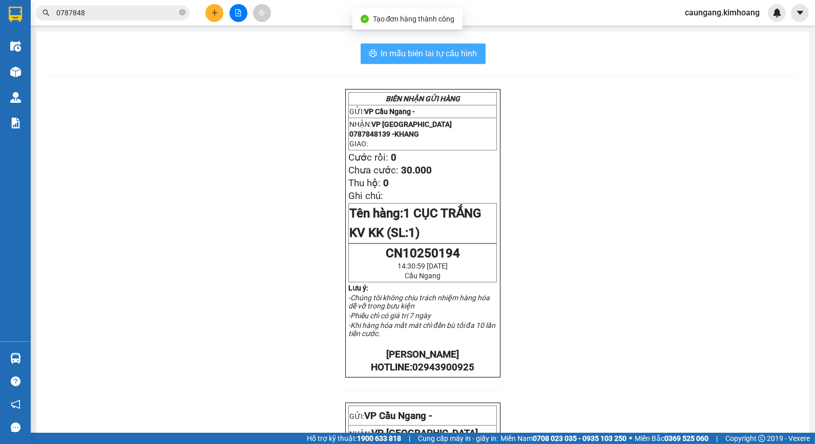
drag, startPoint x: 443, startPoint y: 49, endPoint x: 475, endPoint y: 60, distance: 33.7
click at [443, 50] on span "In mẫu biên lai tự cấu hình" at bounding box center [429, 53] width 96 height 13
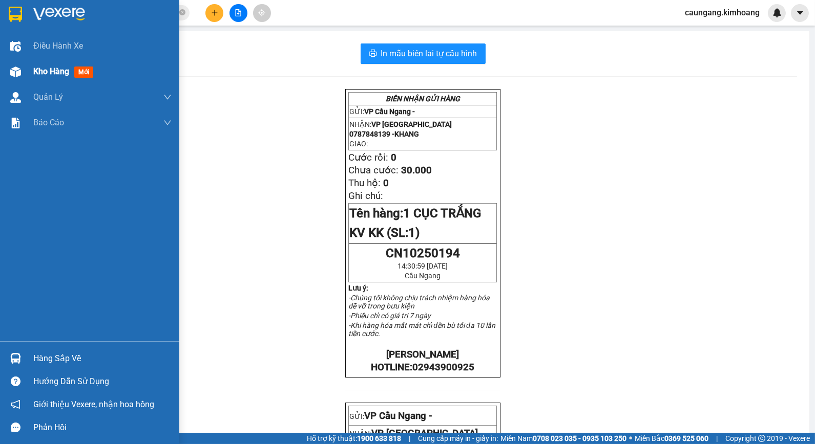
click at [44, 69] on span "Kho hàng" at bounding box center [51, 72] width 36 height 10
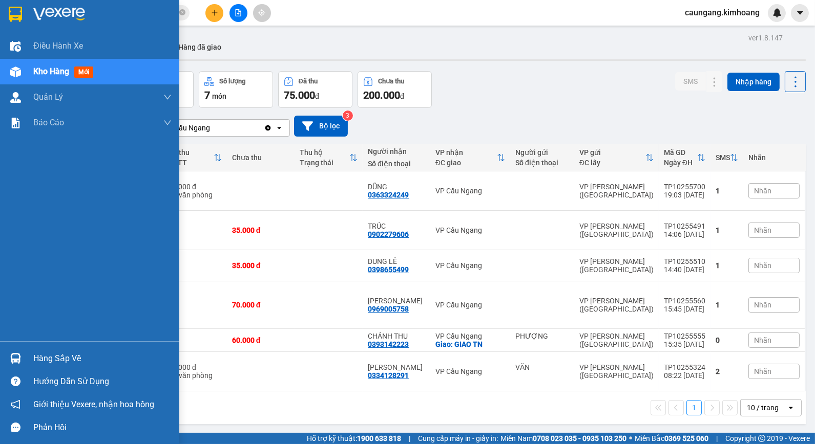
click at [59, 355] on div "Hàng sắp về" at bounding box center [102, 358] width 138 height 15
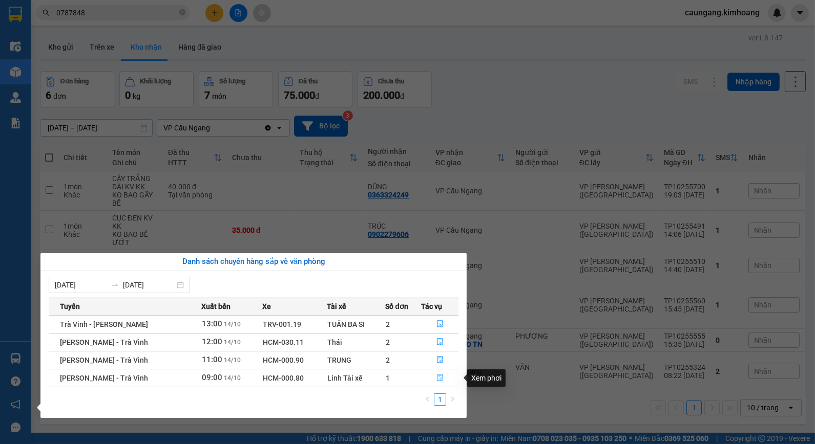
click at [437, 378] on icon "file-done" at bounding box center [440, 377] width 6 height 7
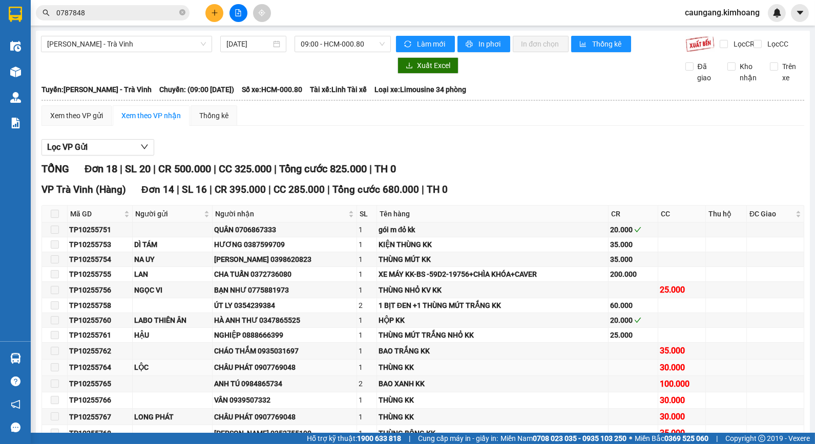
scroll to position [364, 0]
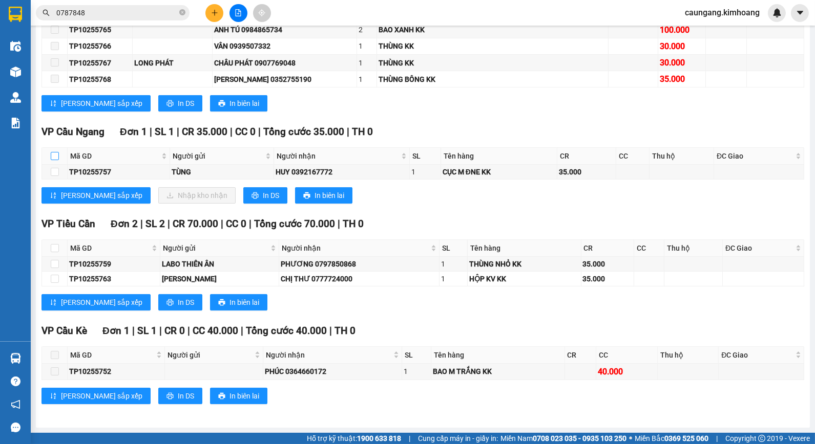
click at [54, 156] on input "checkbox" at bounding box center [55, 156] width 8 height 8
checkbox input "true"
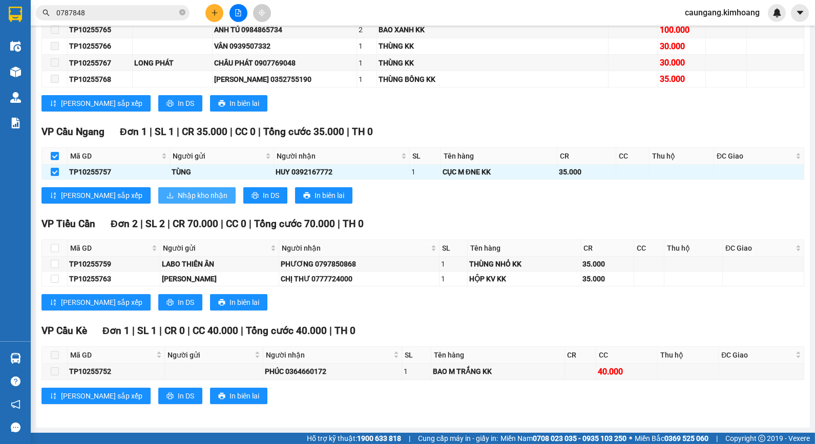
click at [178, 193] on span "Nhập kho nhận" at bounding box center [203, 195] width 50 height 11
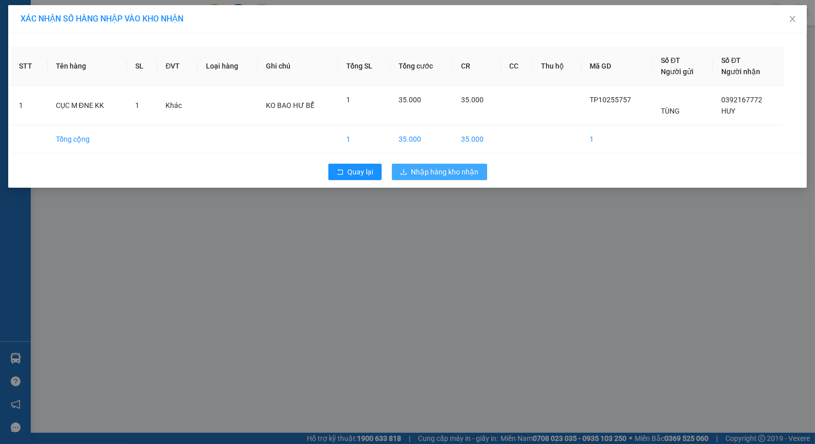
click at [436, 175] on span "Nhập hàng kho nhận" at bounding box center [445, 171] width 68 height 11
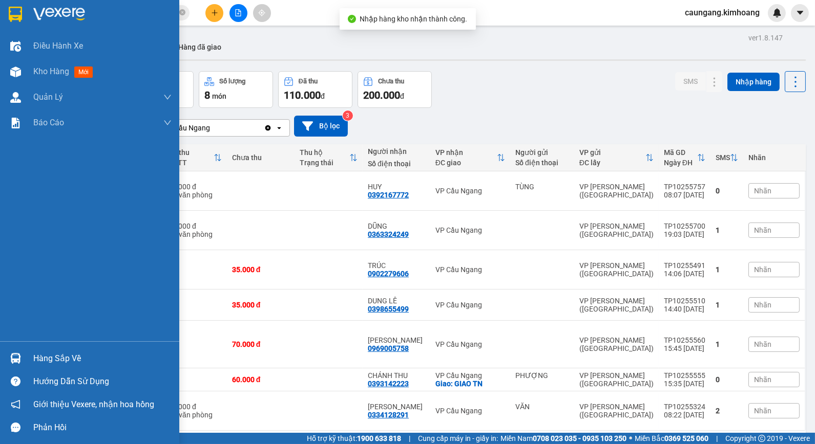
click at [49, 356] on div "Hàng sắp về" at bounding box center [102, 358] width 138 height 15
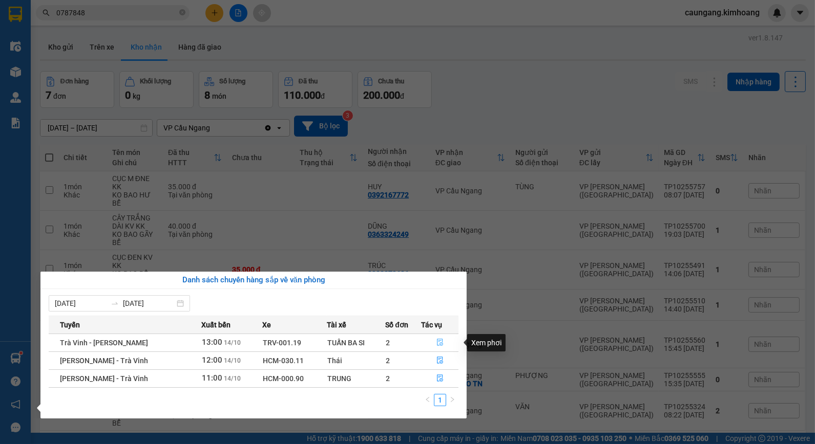
click at [433, 342] on button "button" at bounding box center [439, 343] width 36 height 16
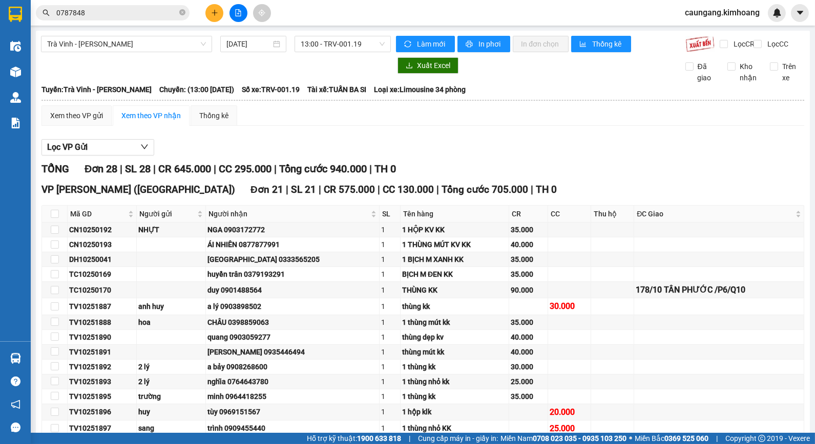
scroll to position [341, 0]
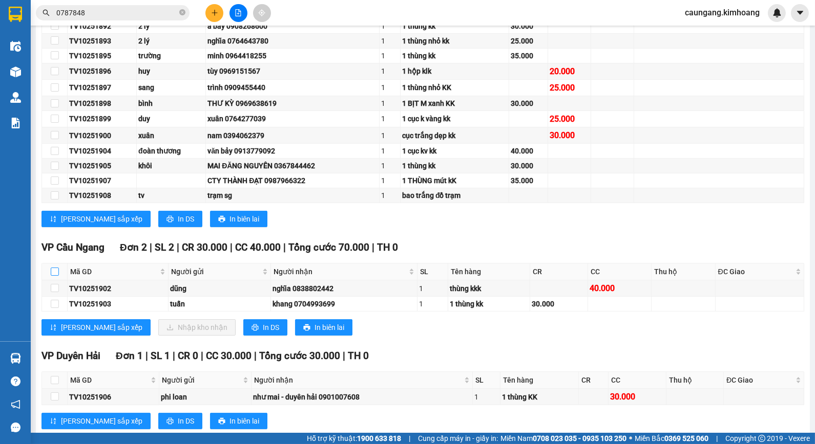
click at [54, 276] on input "checkbox" at bounding box center [55, 272] width 8 height 8
checkbox input "true"
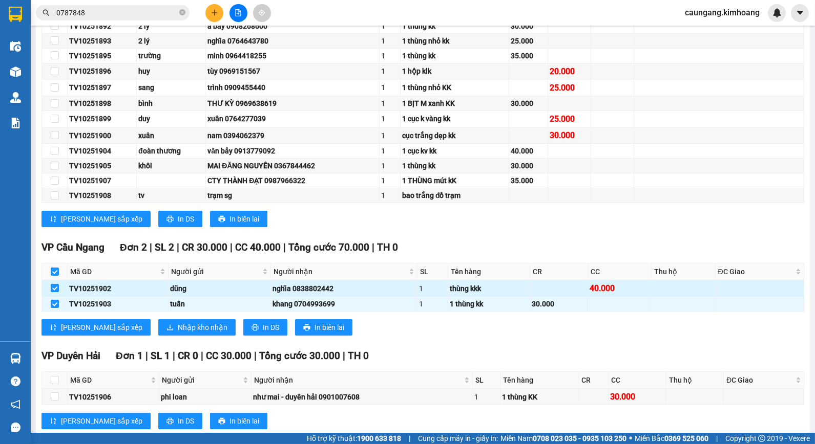
click at [309, 294] on div "nghĩa 0838802442" at bounding box center [343, 288] width 143 height 11
drag, startPoint x: 305, startPoint y: 299, endPoint x: 318, endPoint y: 296, distance: 13.6
click at [318, 294] on div "nghĩa 0838802442" at bounding box center [343, 288] width 143 height 11
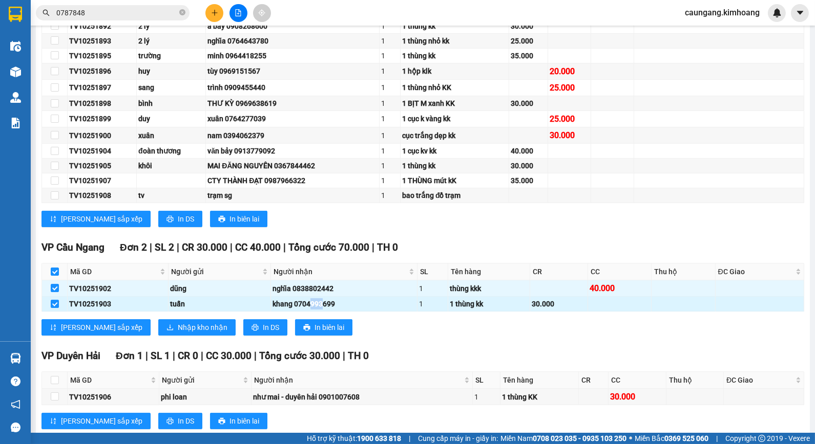
drag, startPoint x: 308, startPoint y: 312, endPoint x: 320, endPoint y: 311, distance: 12.4
click at [320, 310] on div "khang 0704993699" at bounding box center [343, 304] width 143 height 11
drag, startPoint x: 94, startPoint y: 314, endPoint x: 116, endPoint y: 312, distance: 22.1
click at [116, 310] on div "TV10251903" at bounding box center [117, 304] width 97 height 11
drag, startPoint x: 308, startPoint y: 313, endPoint x: 320, endPoint y: 307, distance: 13.5
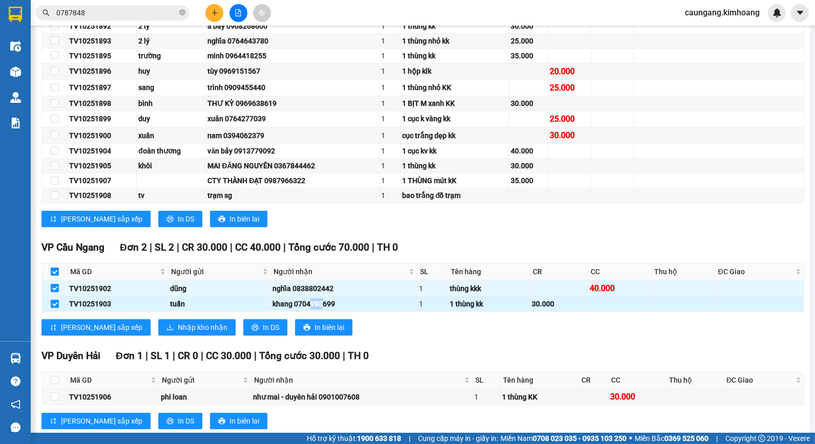
click at [319, 310] on div "khang 0704993699" at bounding box center [343, 304] width 143 height 11
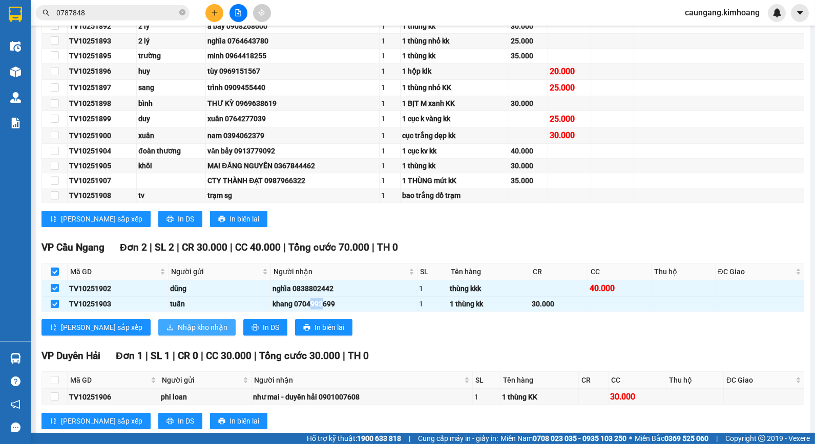
click at [178, 333] on span "Nhập kho nhận" at bounding box center [203, 327] width 50 height 11
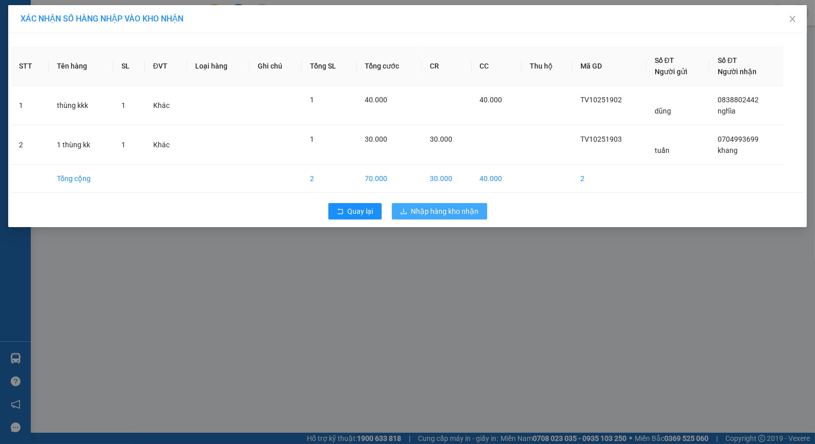
click at [441, 217] on span "Nhập hàng kho nhận" at bounding box center [445, 211] width 68 height 11
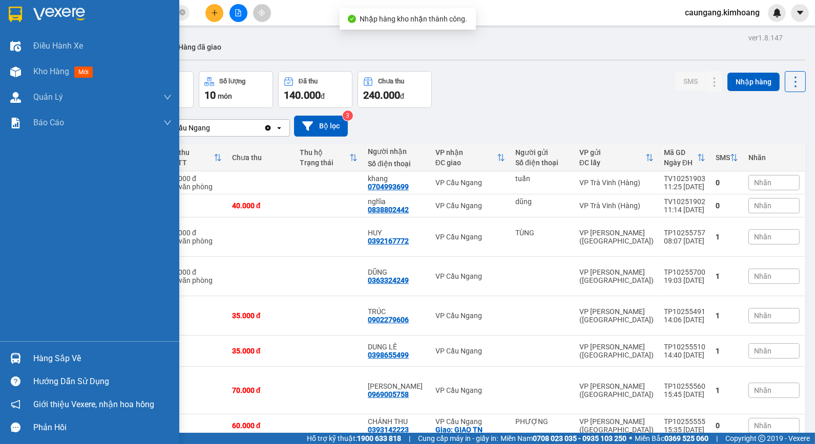
click at [41, 352] on div "Hàng sắp về" at bounding box center [102, 358] width 138 height 15
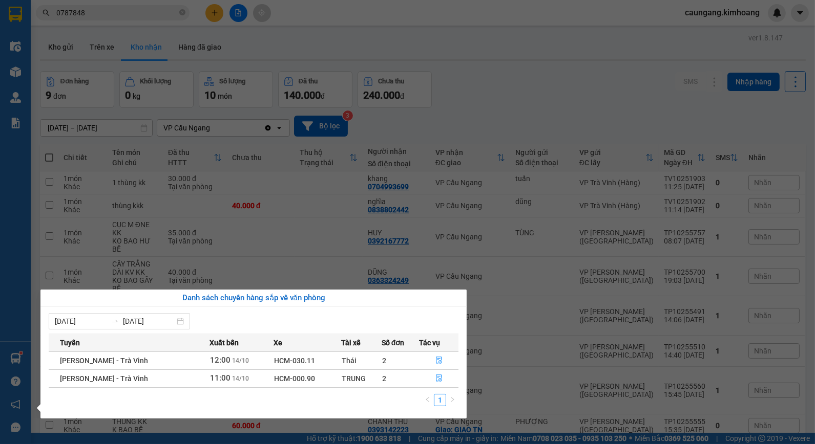
click at [539, 114] on section "Kết quả tìm kiếm ( 23 ) Bộ lọc Mã ĐH Trạng thái Món hàng Thu hộ Tổng cước Chưa …" at bounding box center [407, 222] width 815 height 444
